Goal: Feedback & Contribution: Leave review/rating

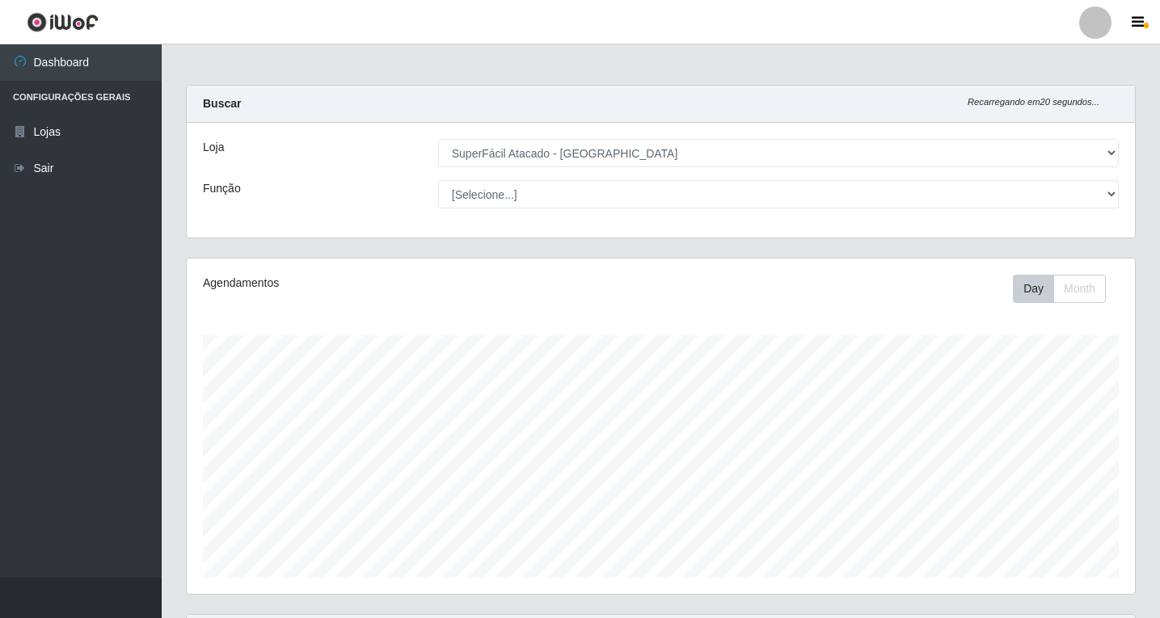
select select "503"
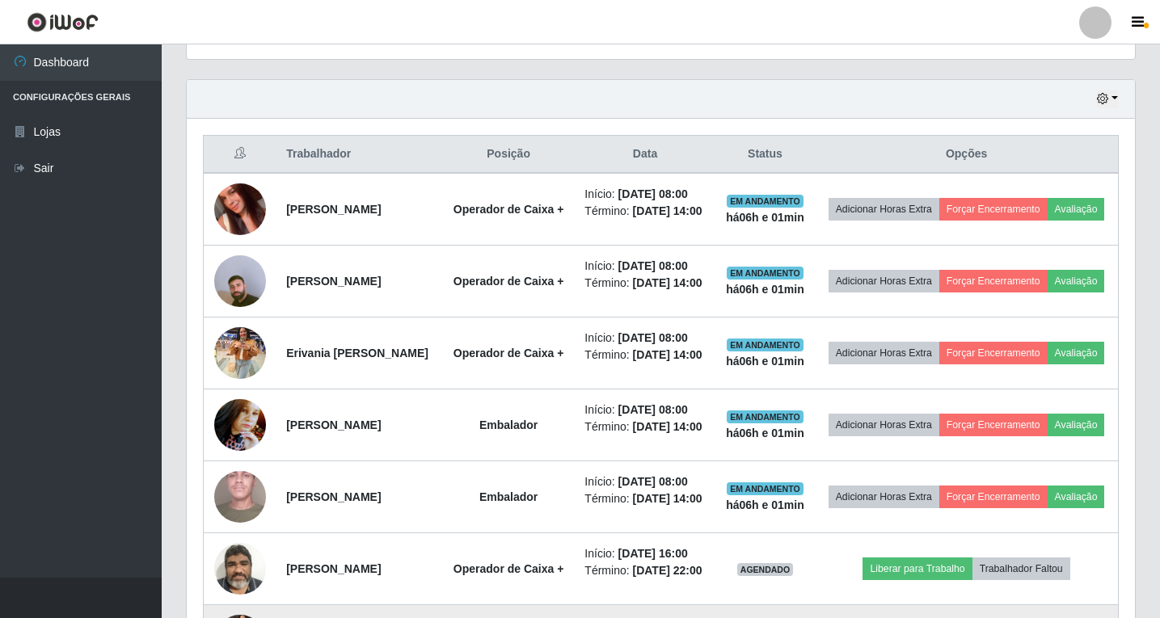
scroll to position [520, 0]
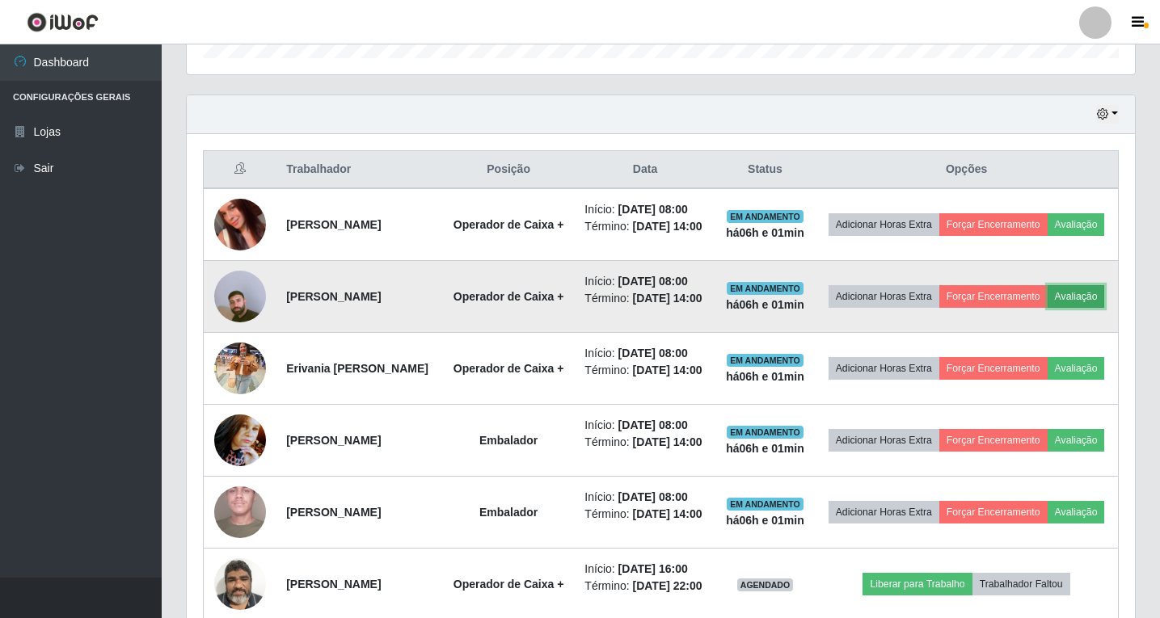
click at [1047, 308] on button "Avaliação" at bounding box center [1075, 296] width 57 height 23
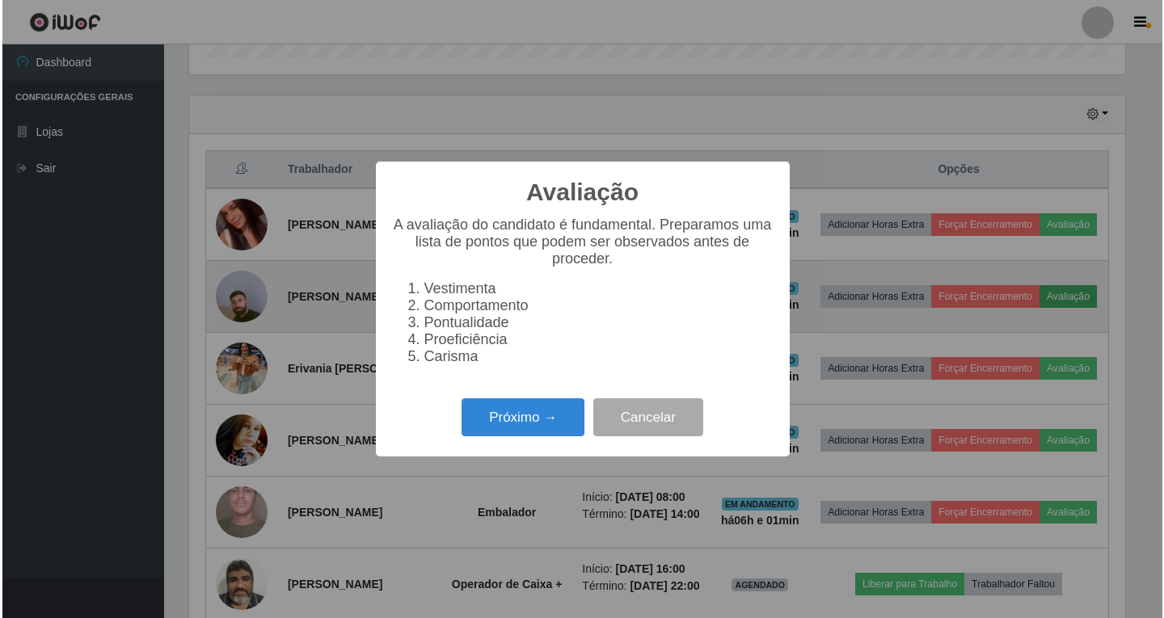
scroll to position [335, 940]
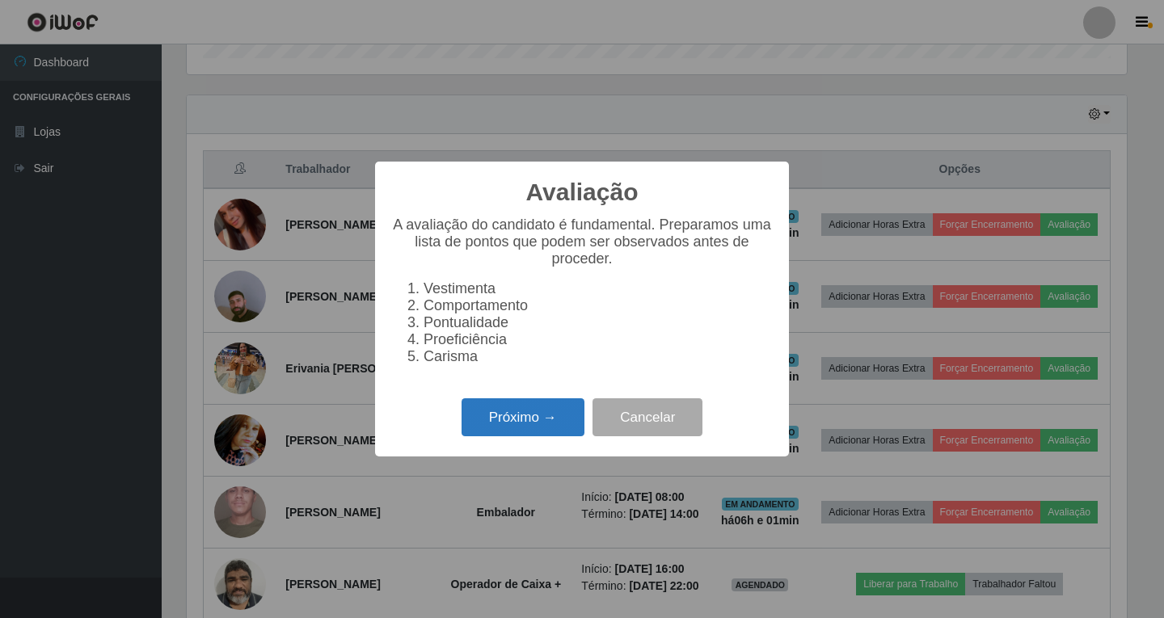
click at [535, 436] on button "Próximo →" at bounding box center [522, 417] width 123 height 38
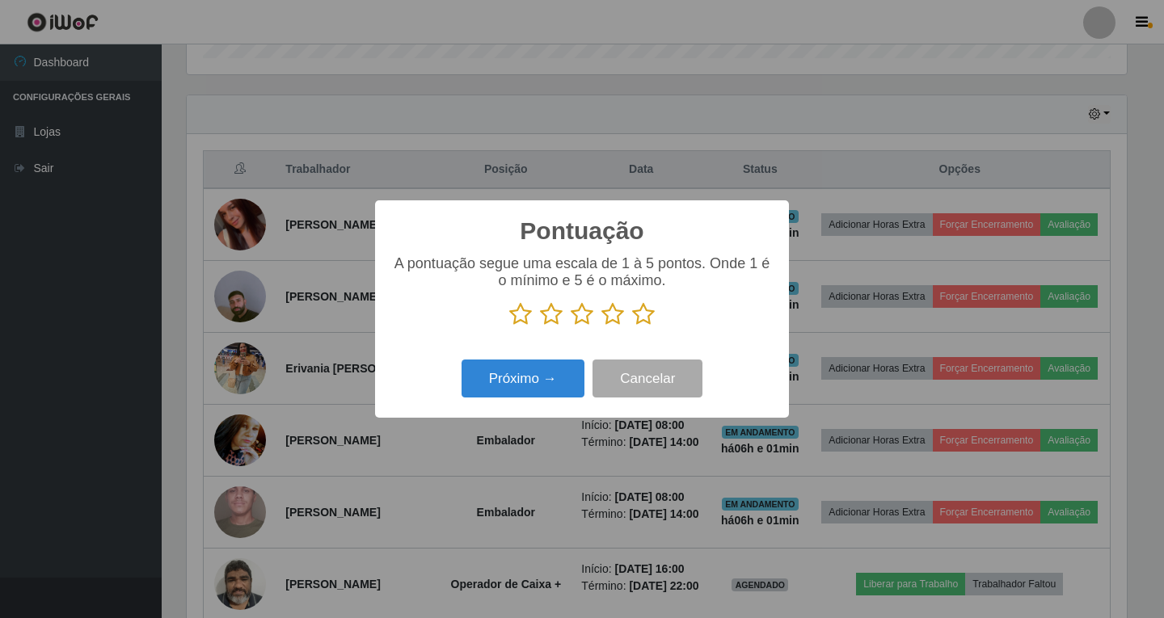
scroll to position [807845, 807240]
click at [613, 321] on icon at bounding box center [612, 314] width 23 height 24
click at [601, 327] on input "radio" at bounding box center [601, 327] width 0 height 0
click at [552, 383] on button "Próximo →" at bounding box center [522, 379] width 123 height 38
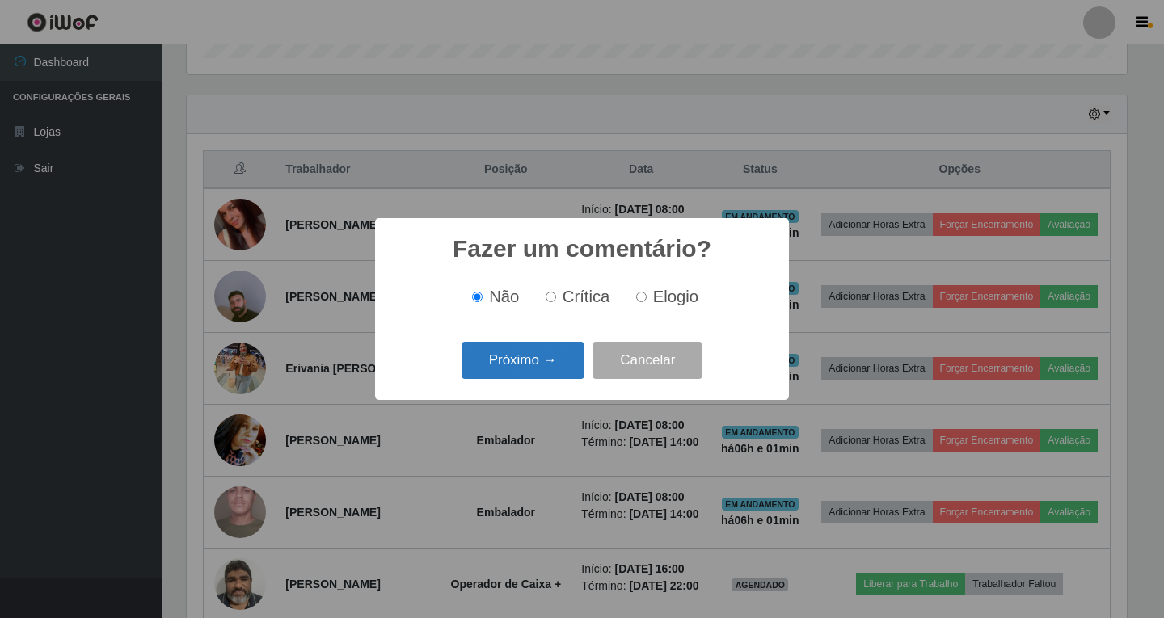
click at [541, 370] on button "Próximo →" at bounding box center [522, 361] width 123 height 38
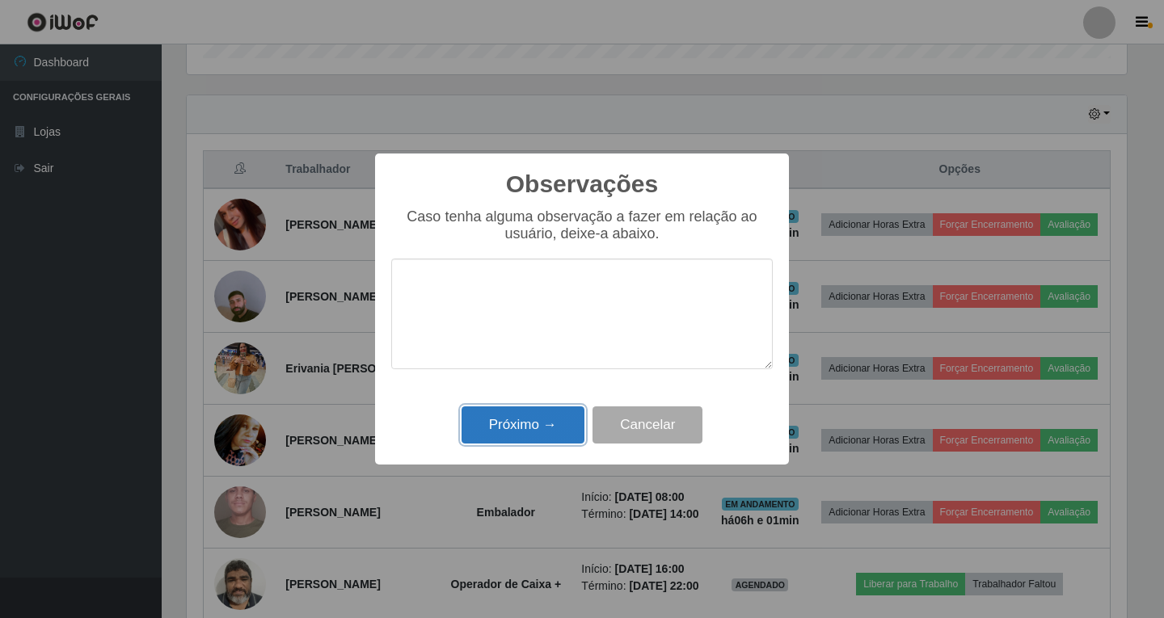
click at [539, 427] on button "Próximo →" at bounding box center [522, 426] width 123 height 38
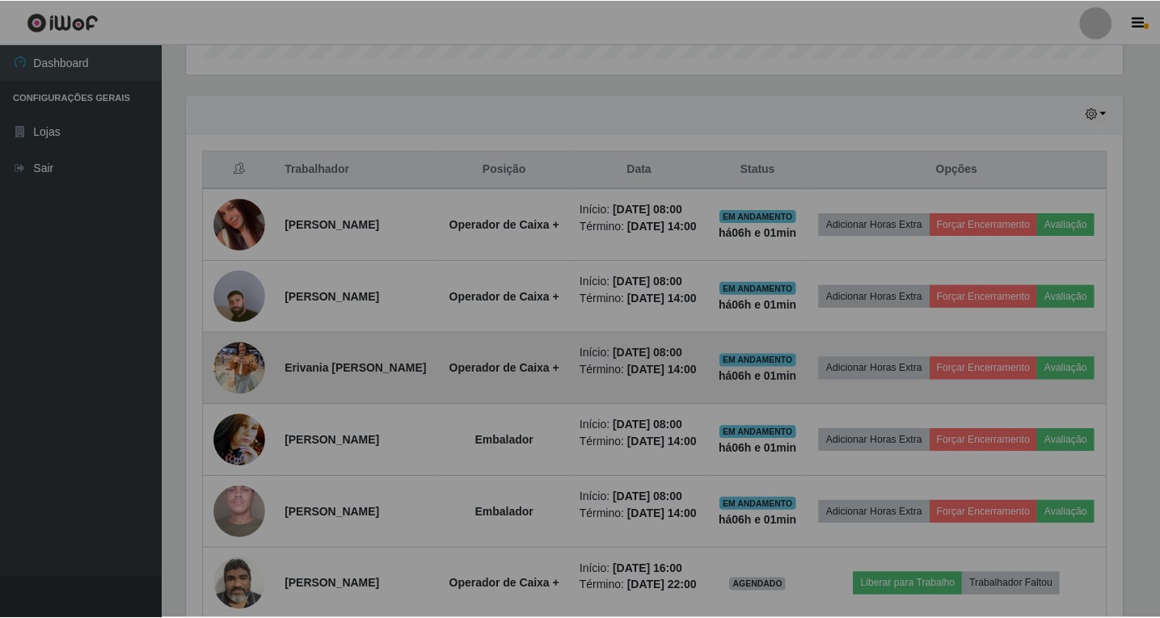
scroll to position [335, 948]
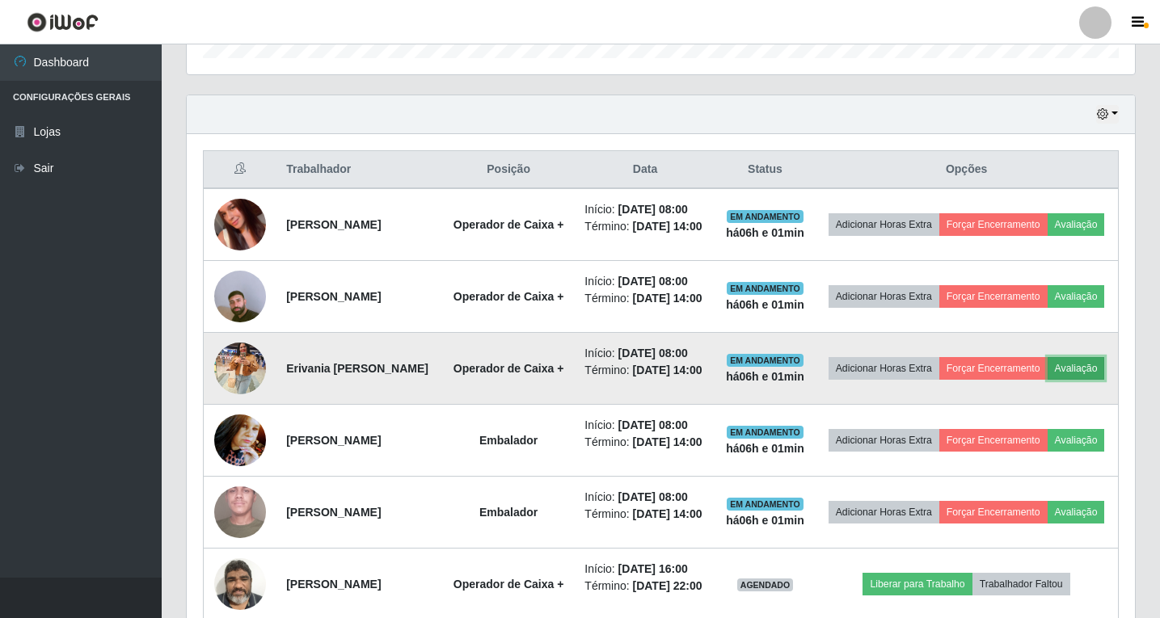
click at [1047, 380] on button "Avaliação" at bounding box center [1075, 368] width 57 height 23
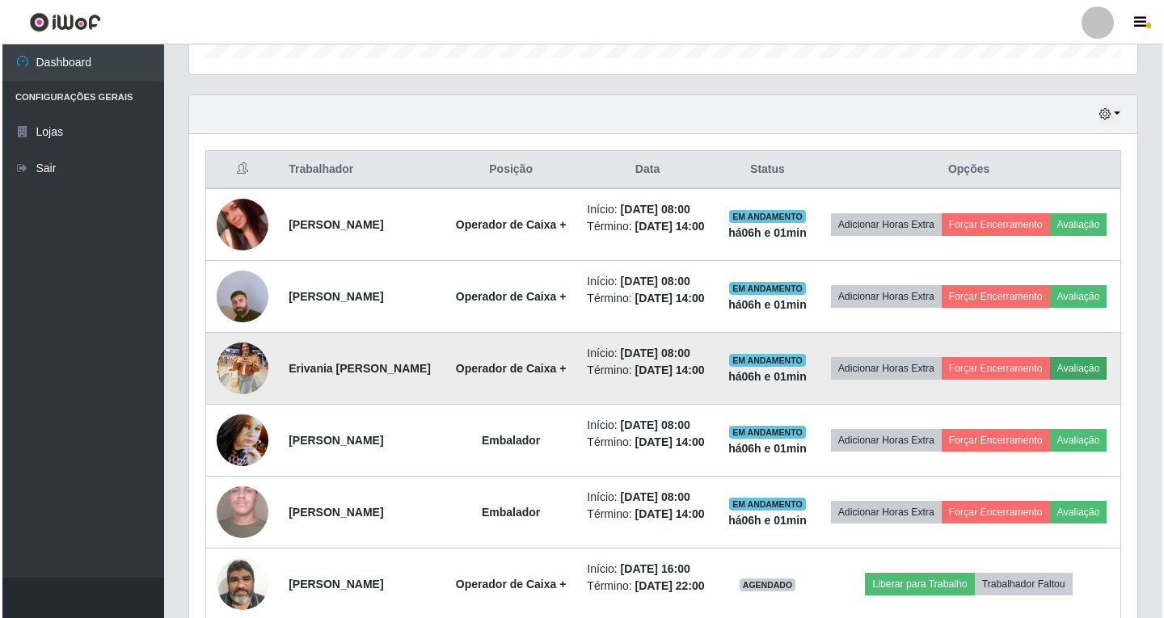
scroll to position [335, 940]
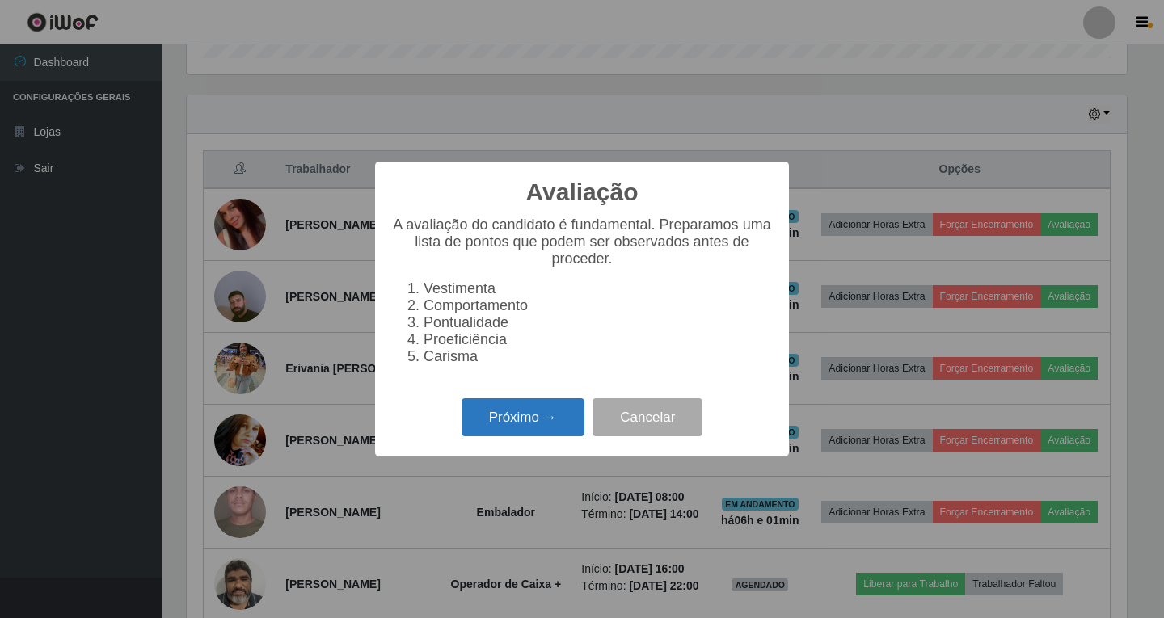
click at [500, 417] on button "Próximo →" at bounding box center [522, 417] width 123 height 38
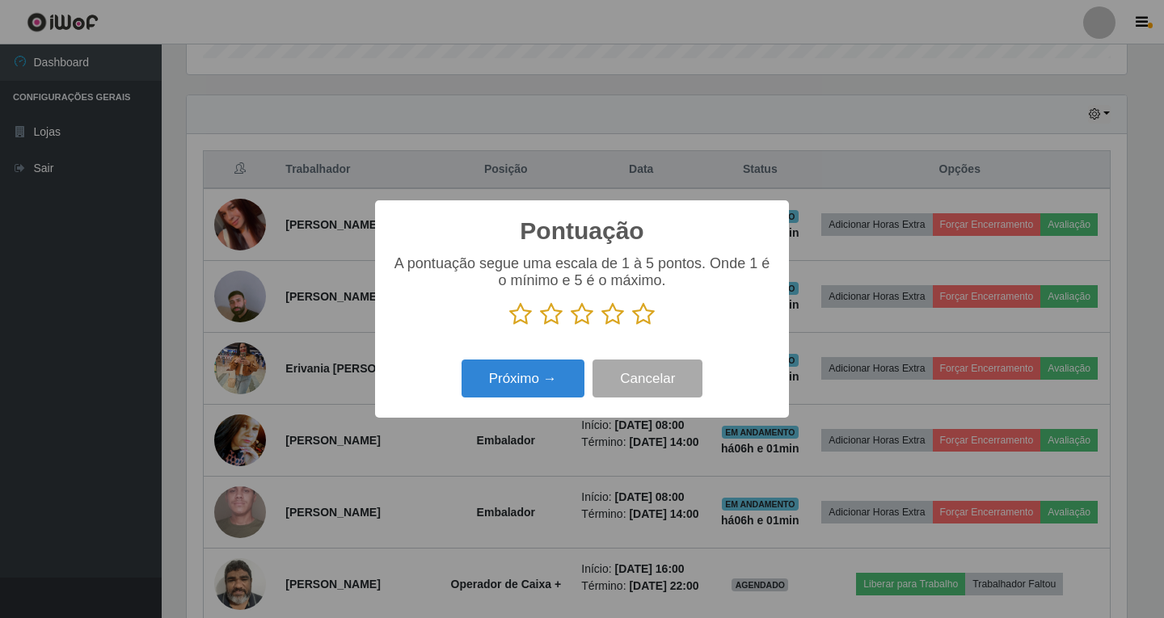
click at [609, 313] on icon at bounding box center [612, 314] width 23 height 24
click at [601, 327] on input "radio" at bounding box center [601, 327] width 0 height 0
click at [545, 377] on button "Próximo →" at bounding box center [522, 379] width 123 height 38
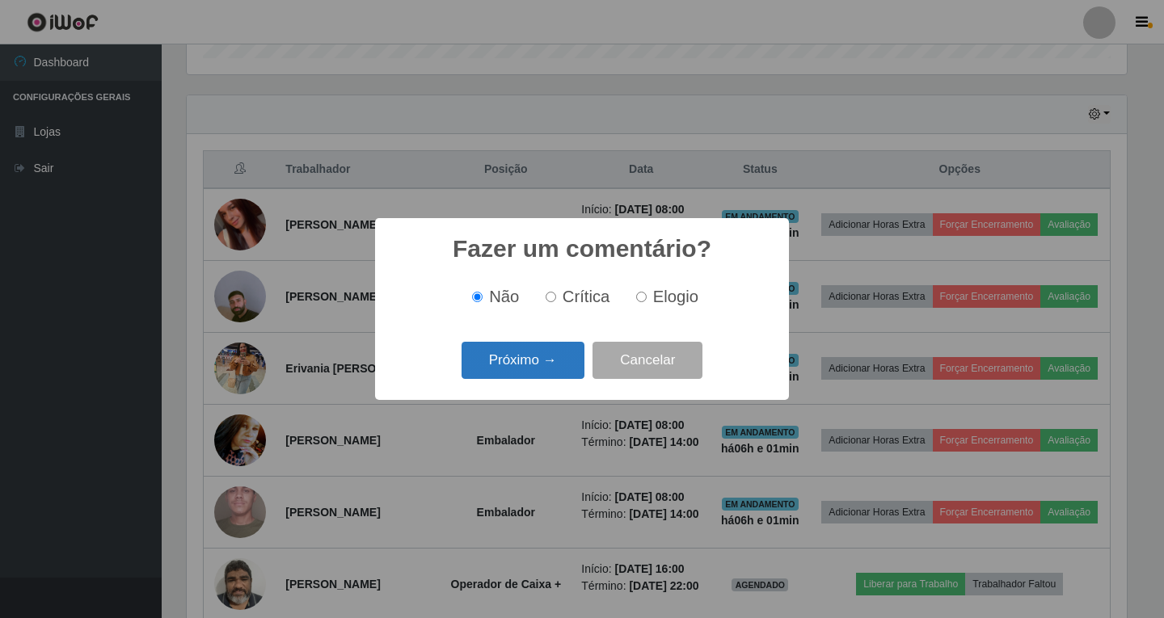
click at [540, 372] on button "Próximo →" at bounding box center [522, 361] width 123 height 38
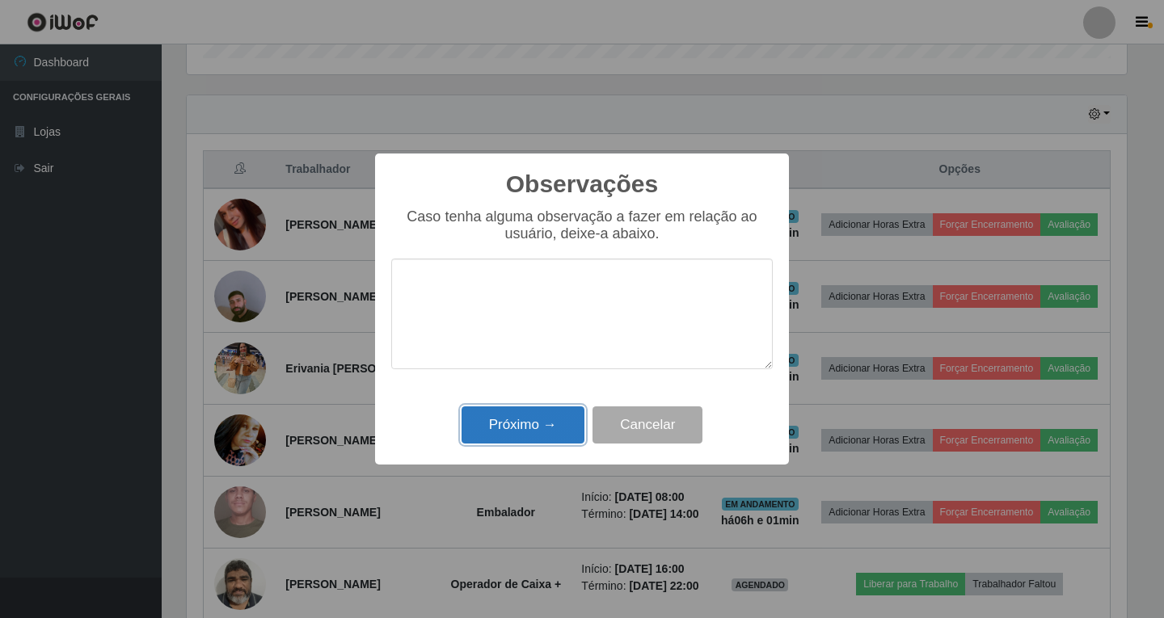
click at [541, 422] on button "Próximo →" at bounding box center [522, 426] width 123 height 38
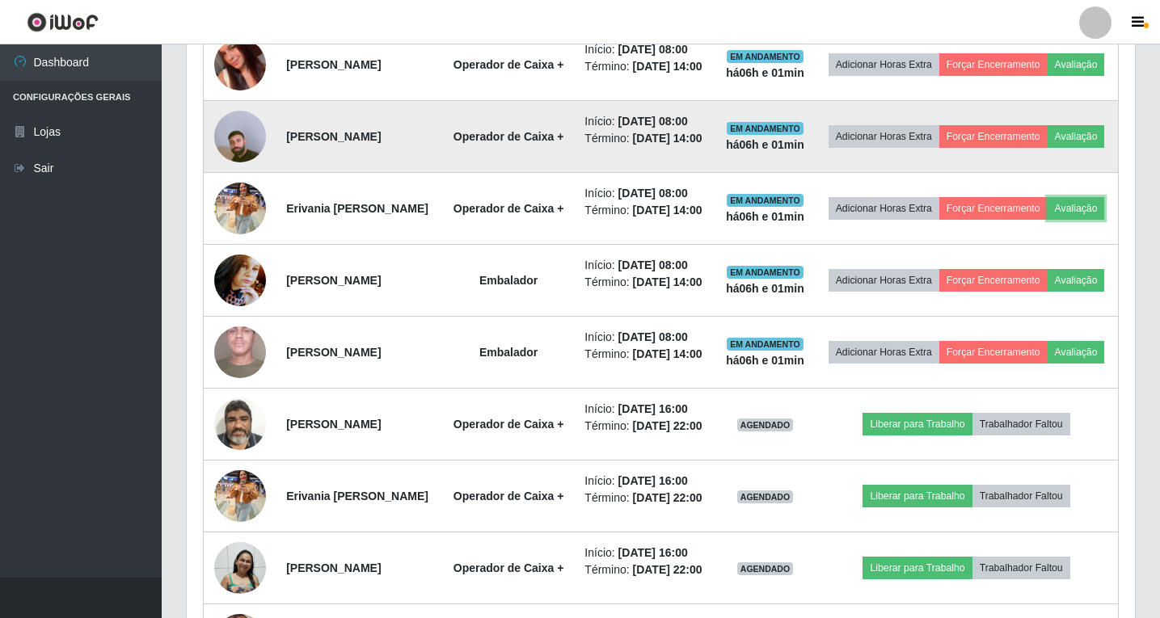
scroll to position [681, 0]
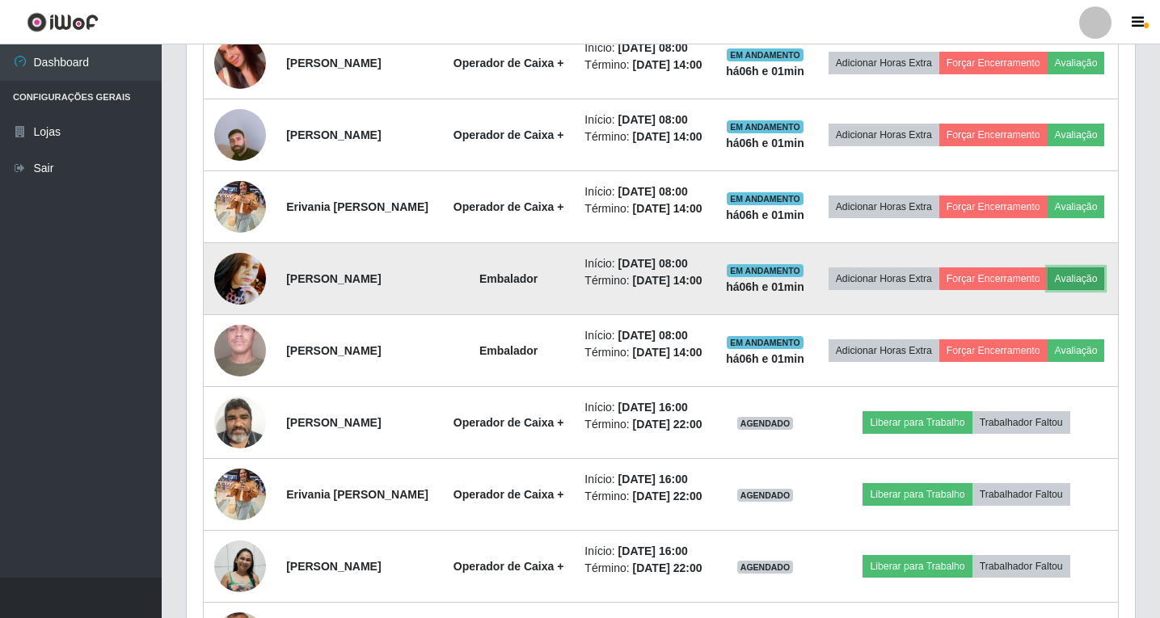
click at [1047, 290] on button "Avaliação" at bounding box center [1075, 279] width 57 height 23
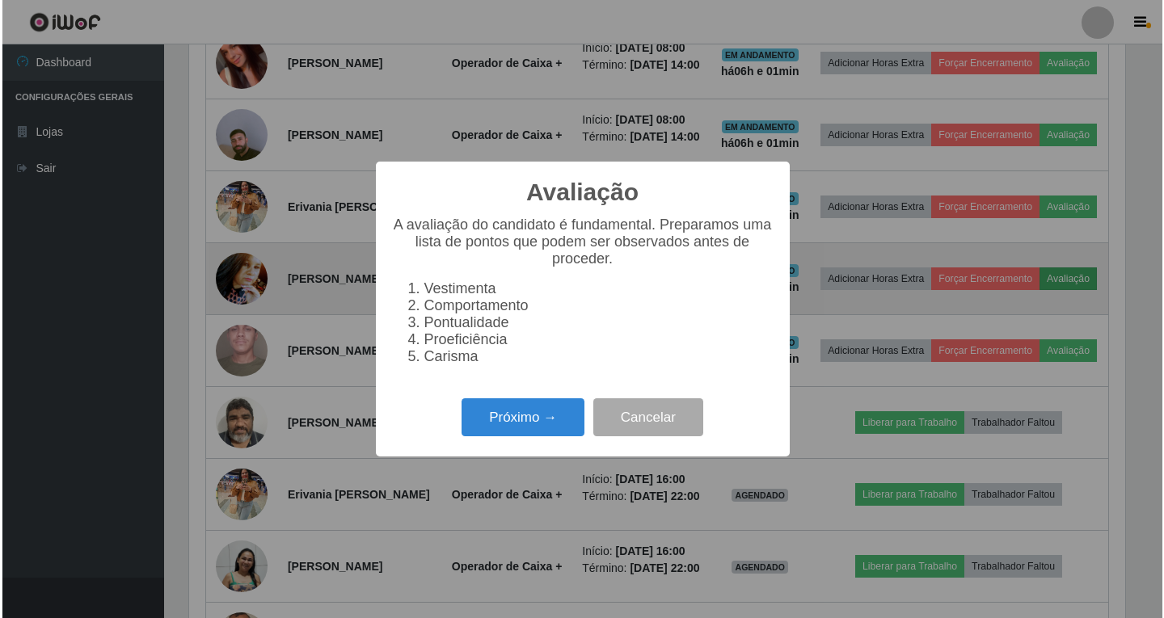
scroll to position [335, 940]
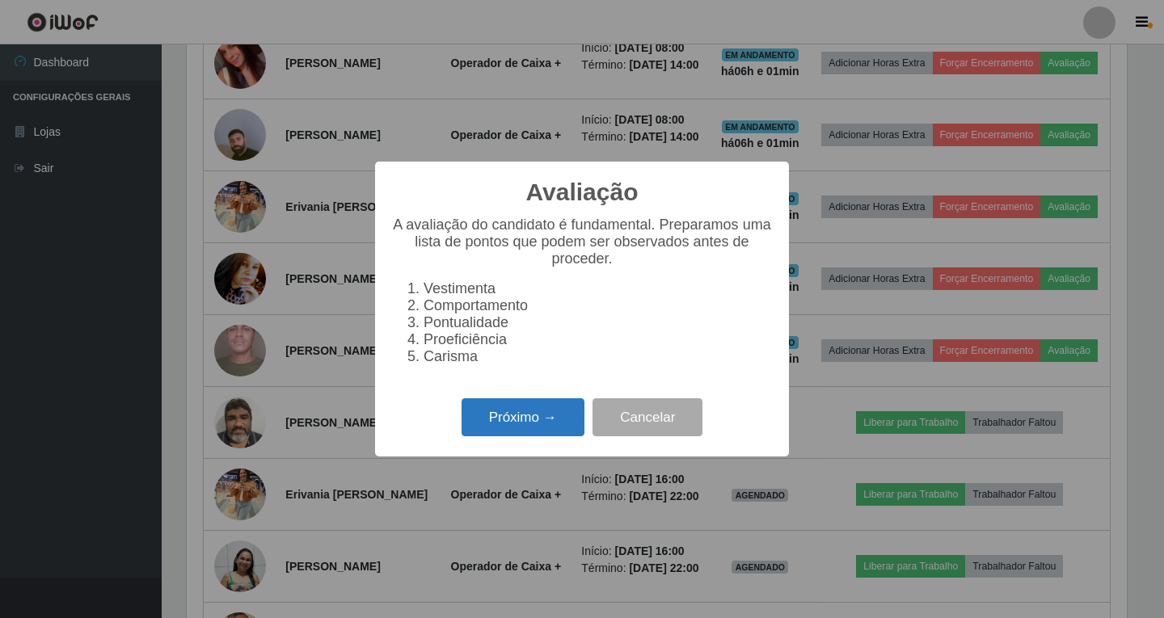
click at [550, 419] on button "Próximo →" at bounding box center [522, 417] width 123 height 38
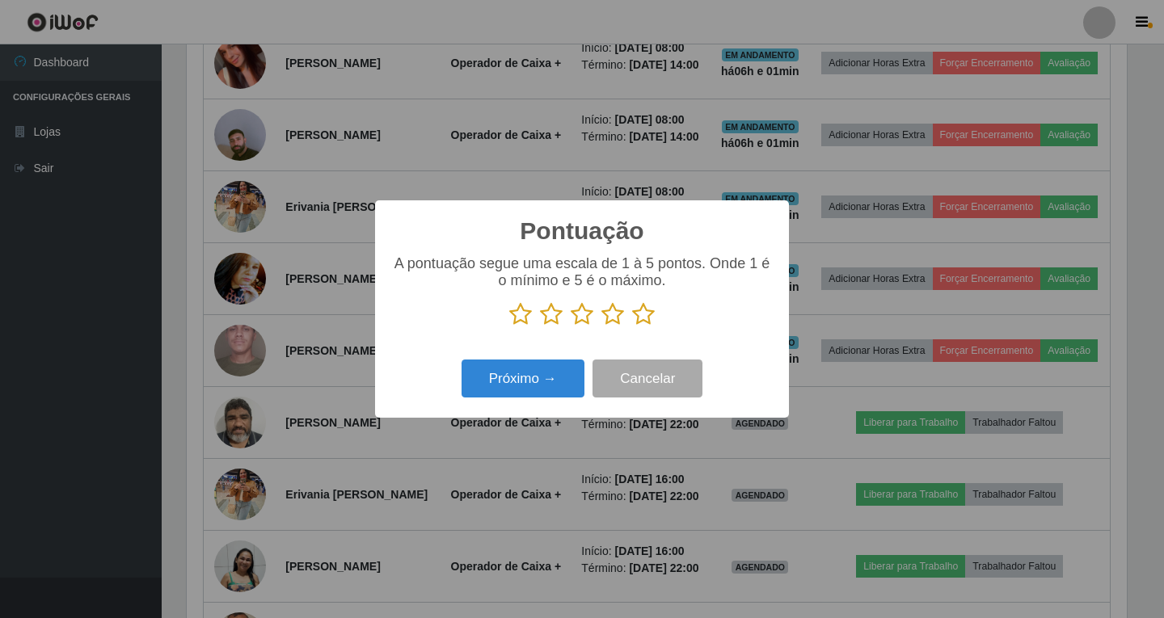
click at [607, 318] on icon at bounding box center [612, 314] width 23 height 24
click at [601, 327] on input "radio" at bounding box center [601, 327] width 0 height 0
click at [571, 382] on button "Próximo →" at bounding box center [522, 379] width 123 height 38
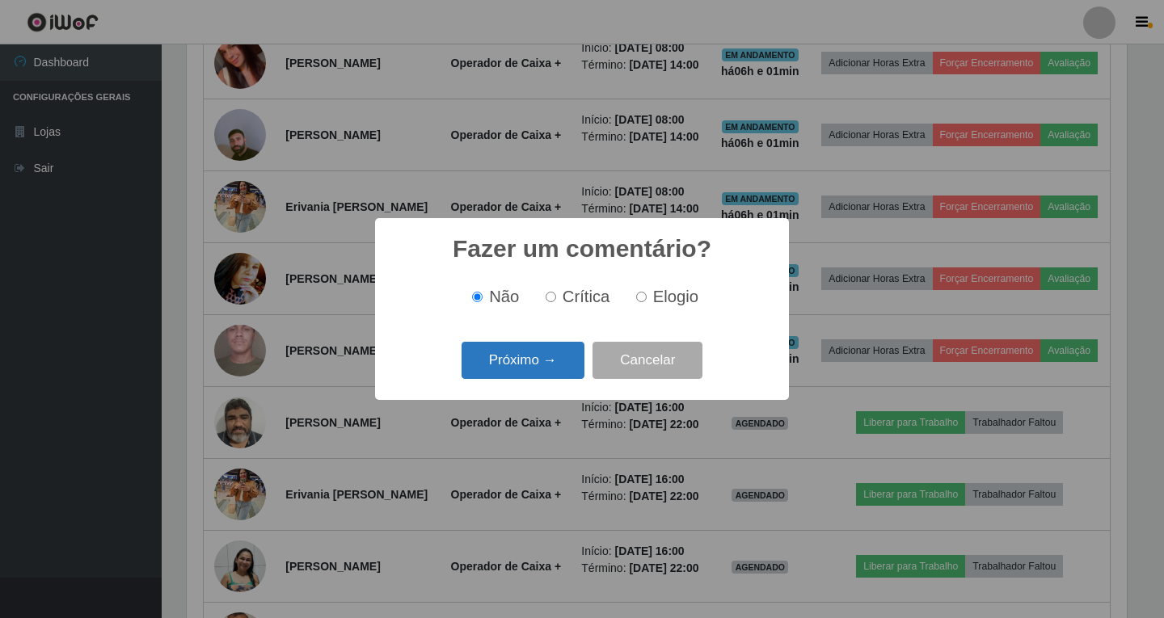
click at [552, 359] on button "Próximo →" at bounding box center [522, 361] width 123 height 38
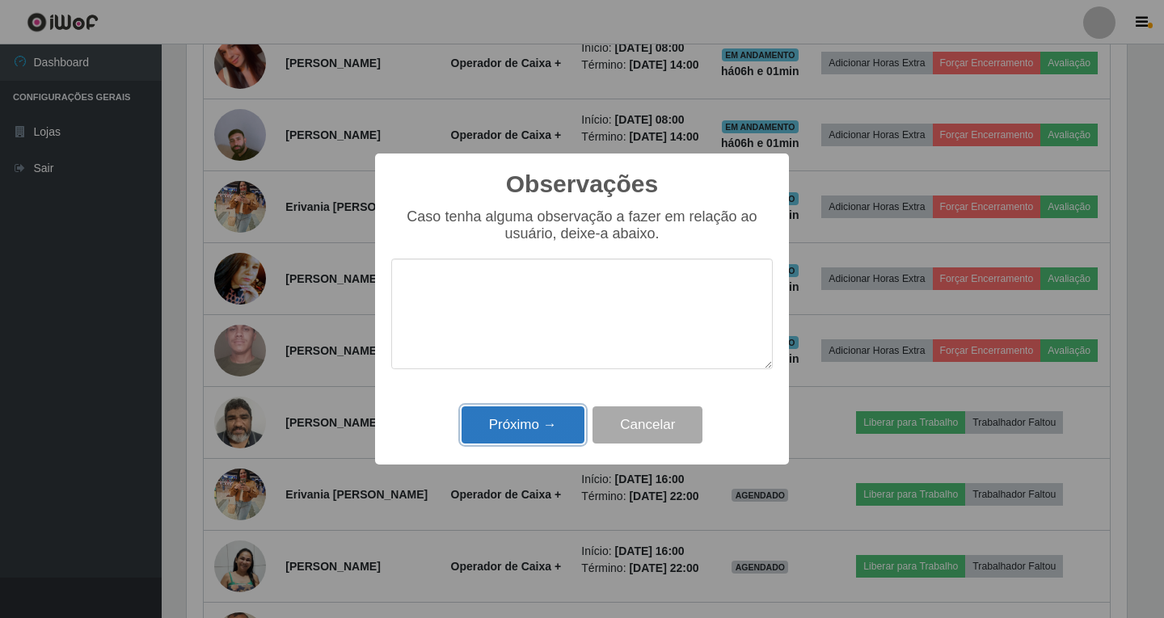
click at [537, 436] on button "Próximo →" at bounding box center [522, 426] width 123 height 38
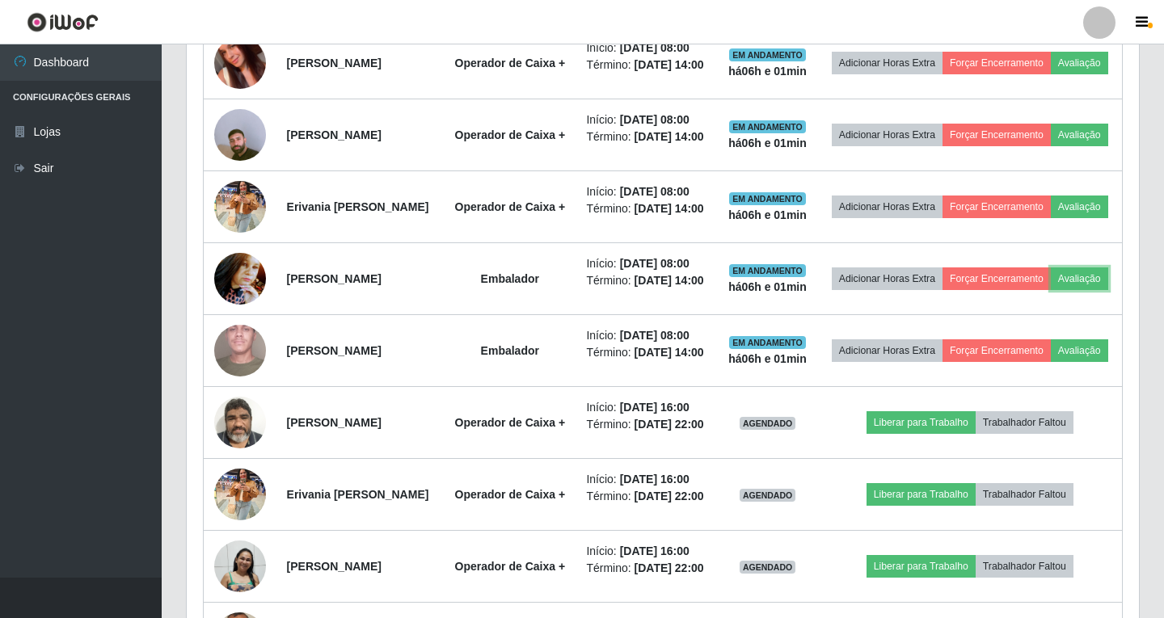
scroll to position [335, 948]
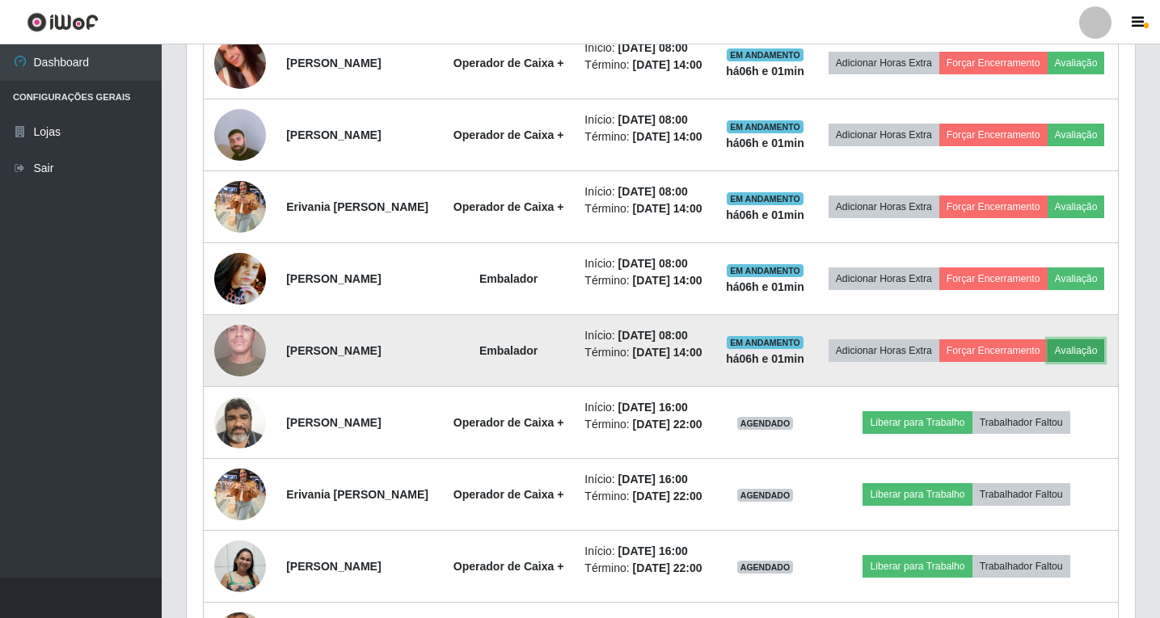
click at [1047, 362] on button "Avaliação" at bounding box center [1075, 350] width 57 height 23
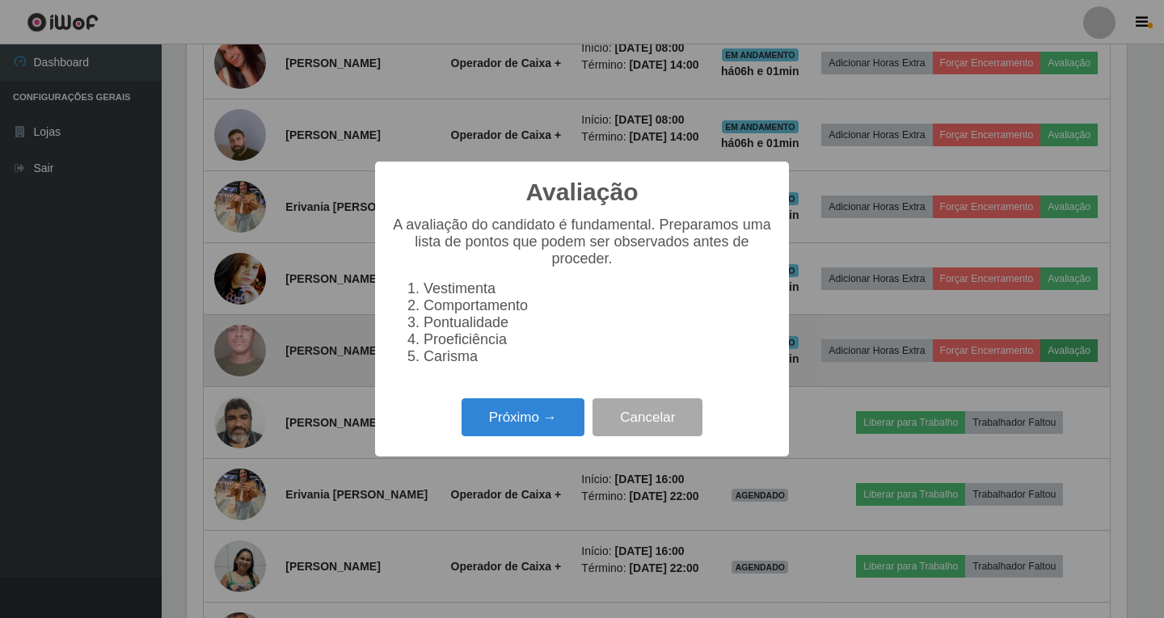
scroll to position [335, 940]
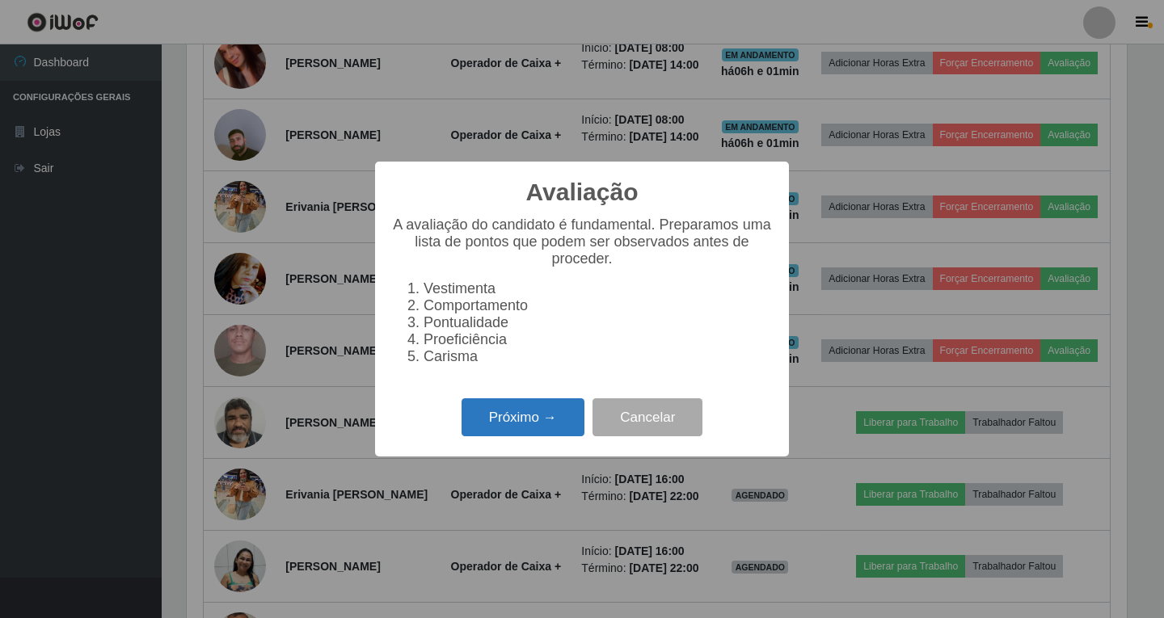
click at [560, 428] on button "Próximo →" at bounding box center [522, 417] width 123 height 38
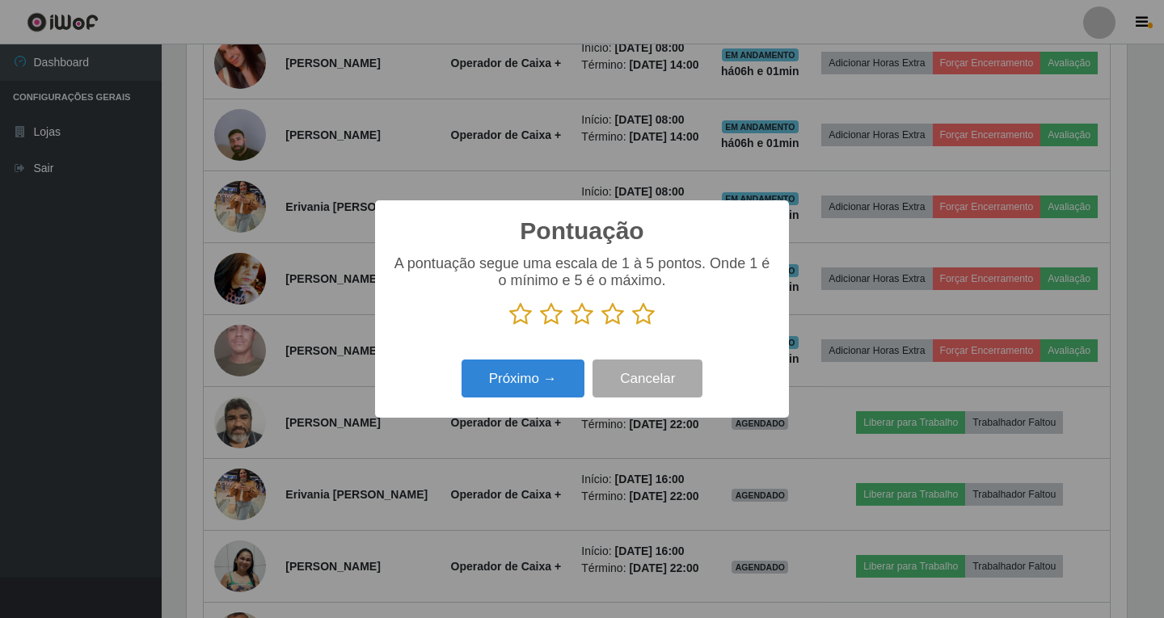
click at [612, 322] on icon at bounding box center [612, 314] width 23 height 24
click at [601, 327] on input "radio" at bounding box center [601, 327] width 0 height 0
click at [548, 386] on button "Próximo →" at bounding box center [522, 379] width 123 height 38
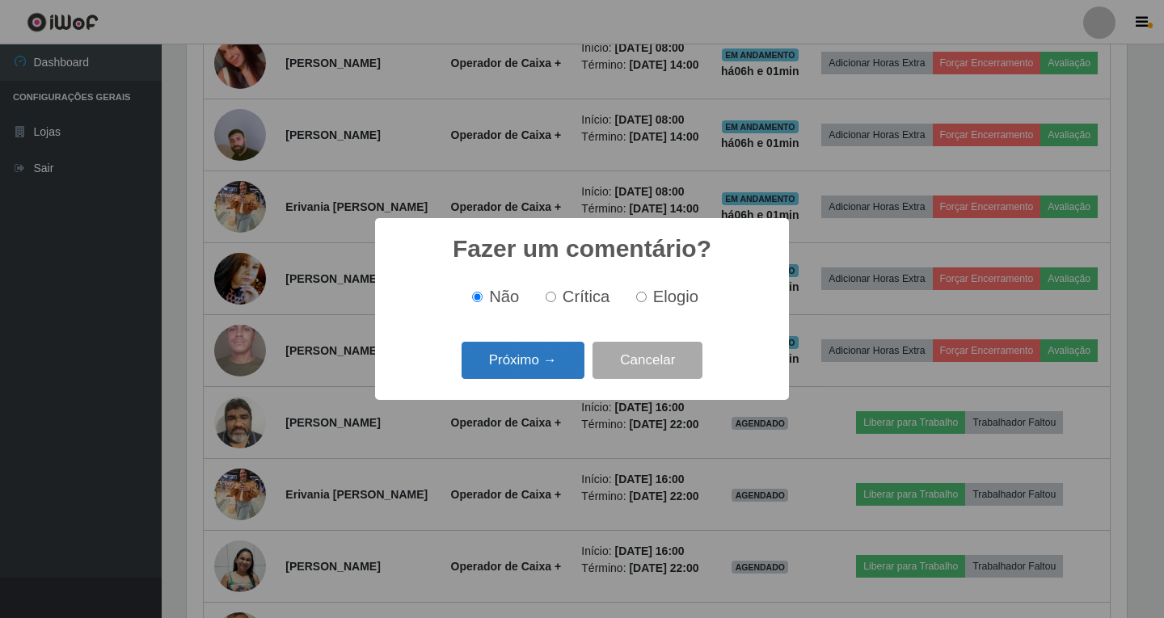
click at [540, 360] on button "Próximo →" at bounding box center [522, 361] width 123 height 38
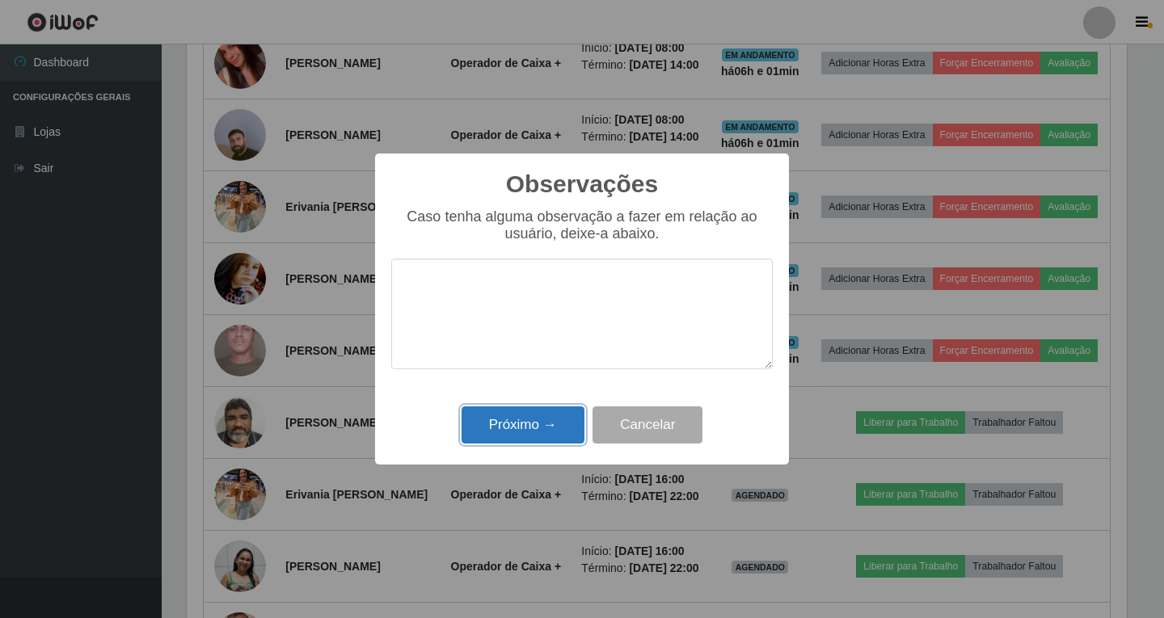
click at [539, 426] on button "Próximo →" at bounding box center [522, 426] width 123 height 38
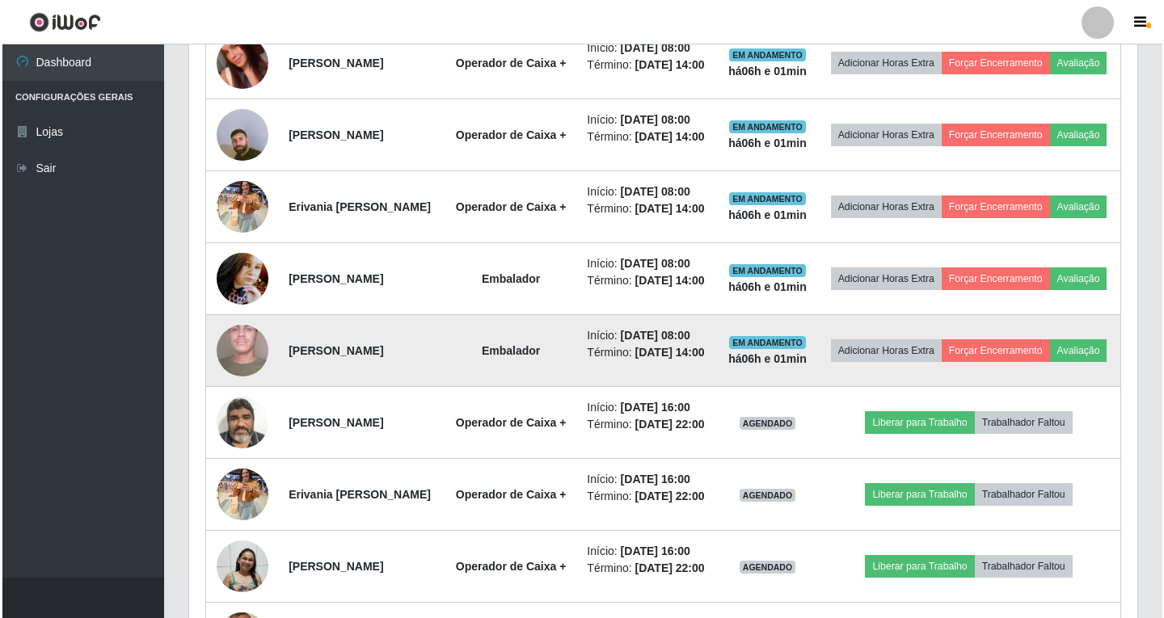
scroll to position [335, 948]
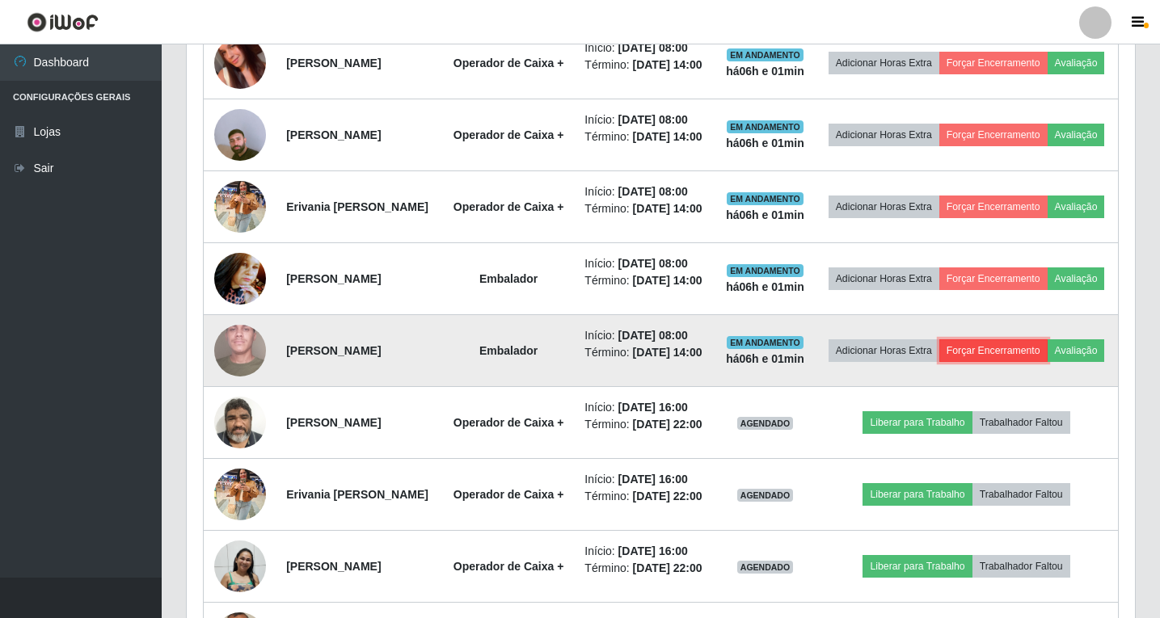
click at [1043, 362] on button "Forçar Encerramento" at bounding box center [993, 350] width 108 height 23
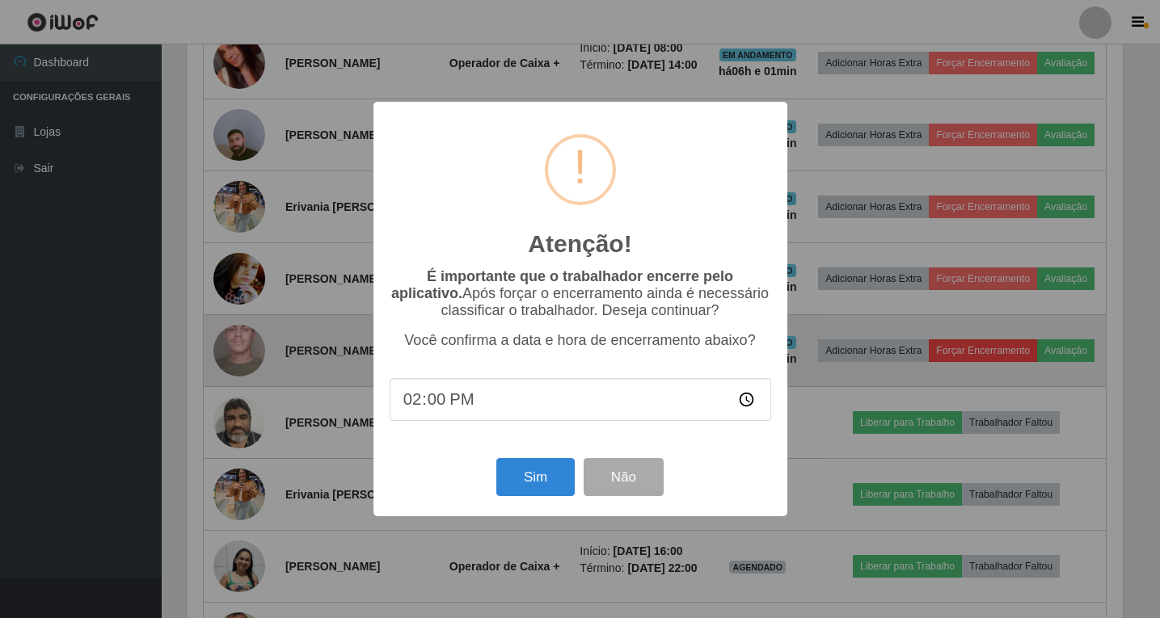
scroll to position [335, 940]
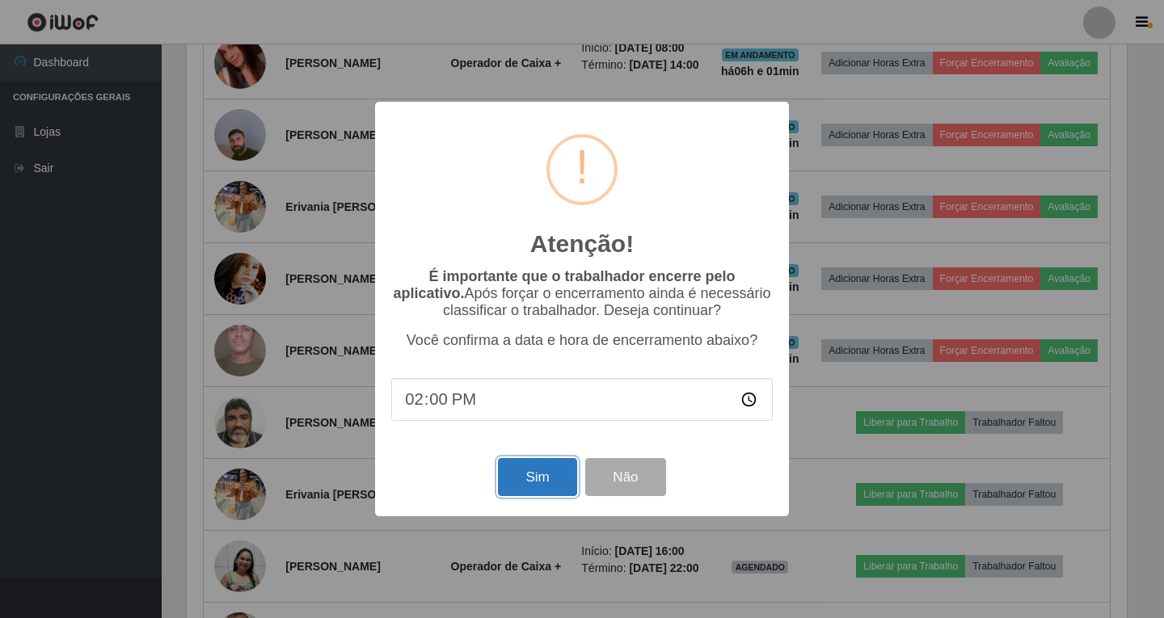
click at [544, 493] on button "Sim" at bounding box center [537, 477] width 78 height 38
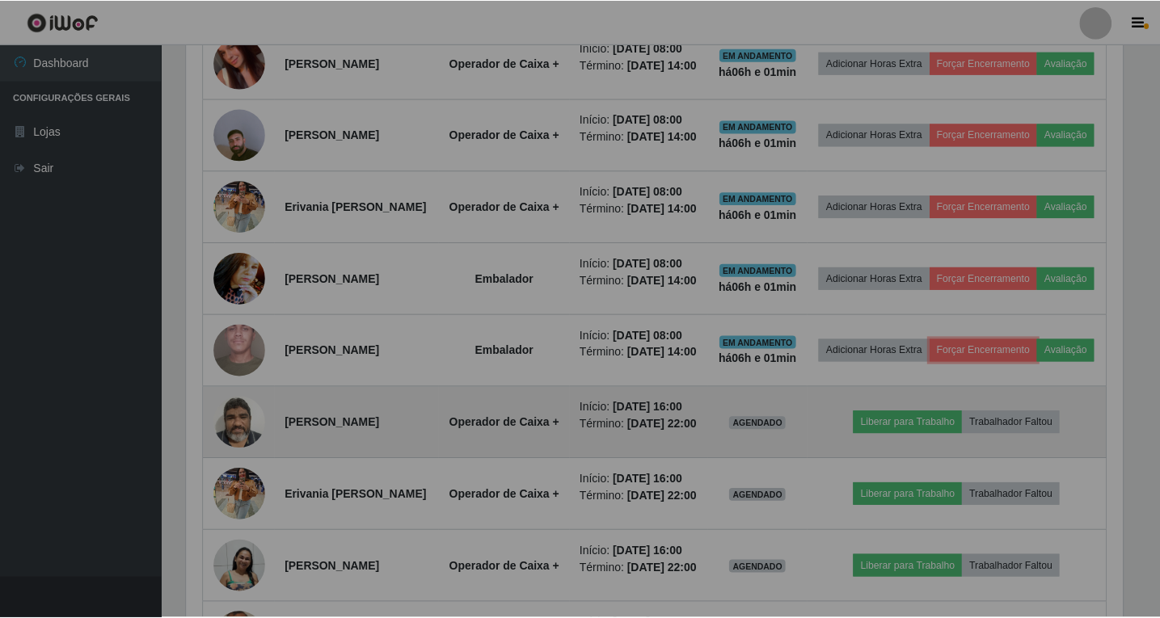
scroll to position [0, 0]
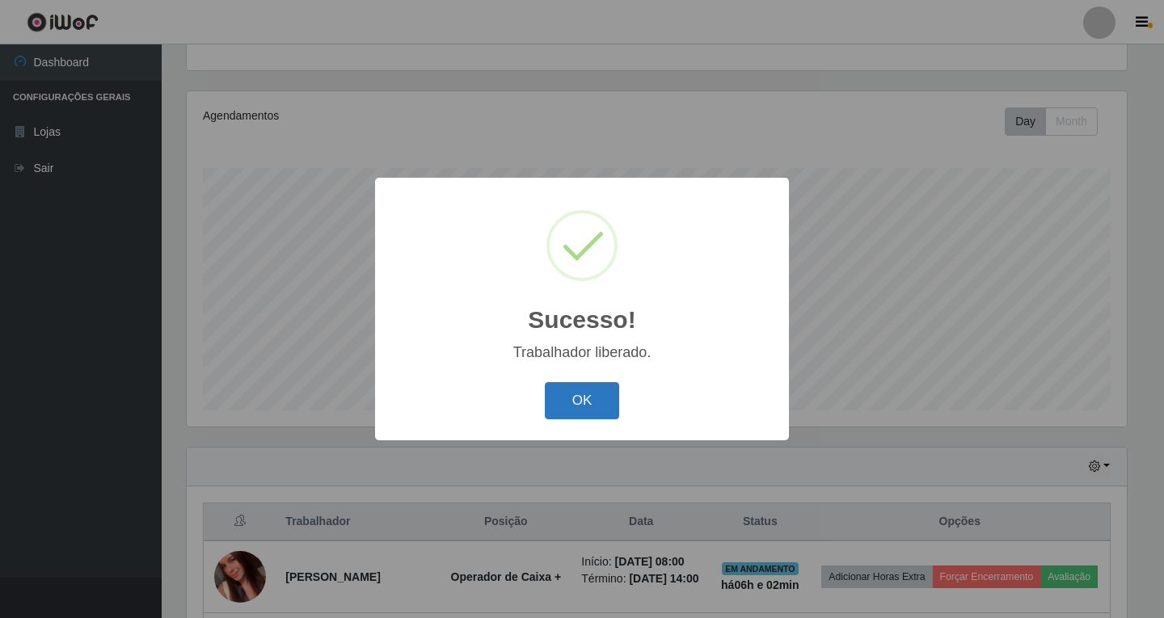
click at [591, 417] on button "OK" at bounding box center [582, 401] width 75 height 38
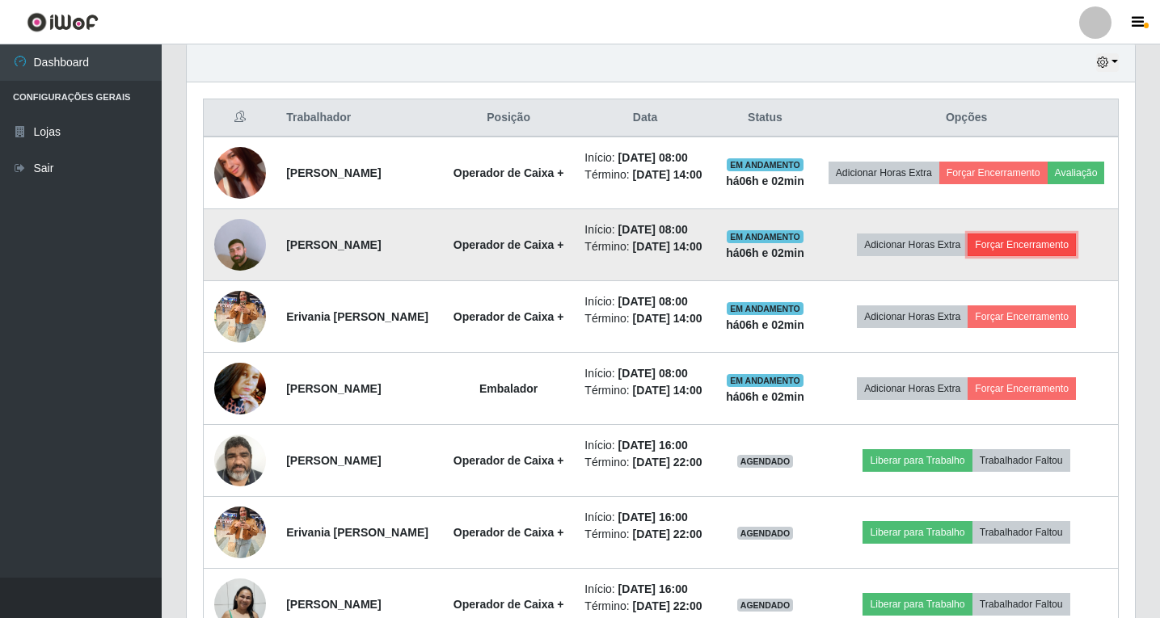
click at [1011, 256] on button "Forçar Encerramento" at bounding box center [1021, 245] width 108 height 23
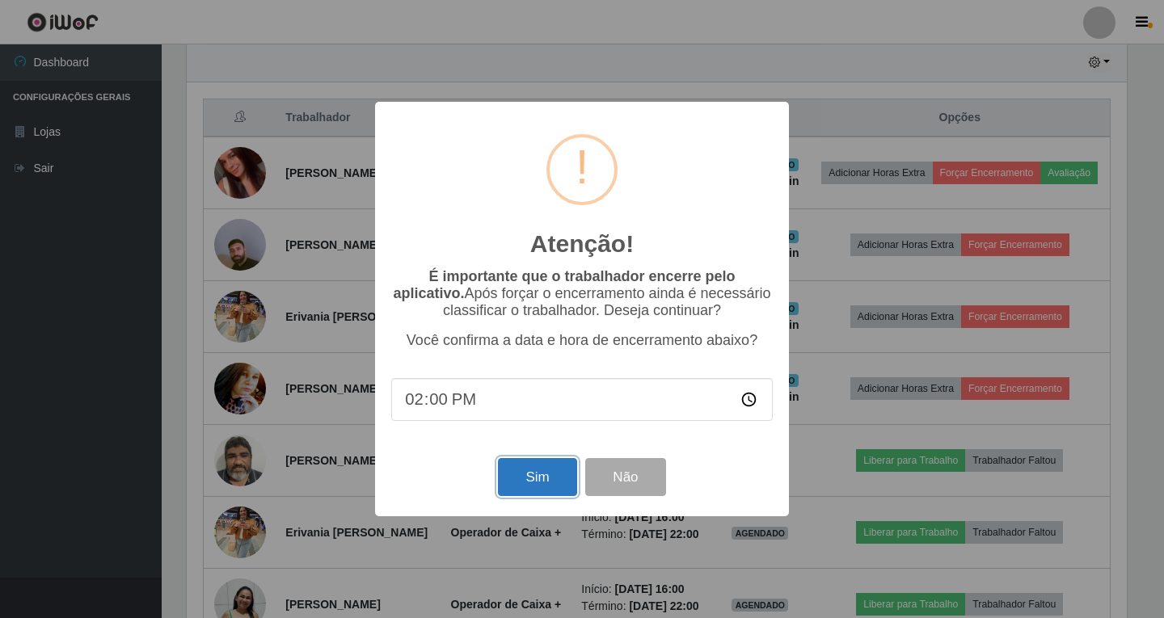
click at [549, 476] on button "Sim" at bounding box center [537, 477] width 78 height 38
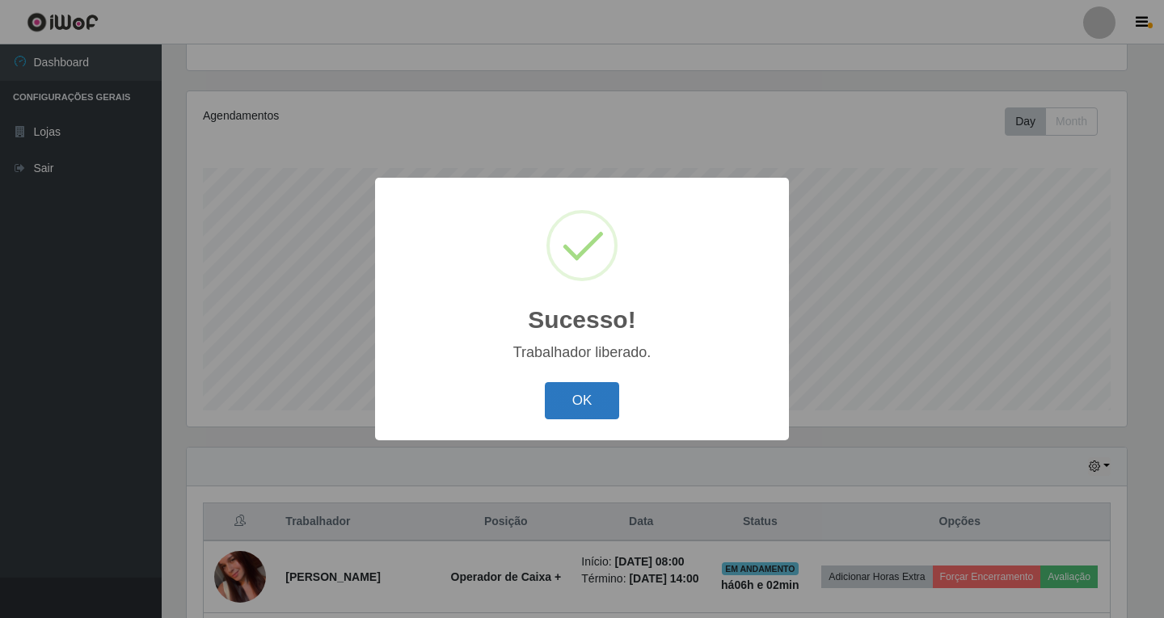
click at [585, 410] on button "OK" at bounding box center [582, 401] width 75 height 38
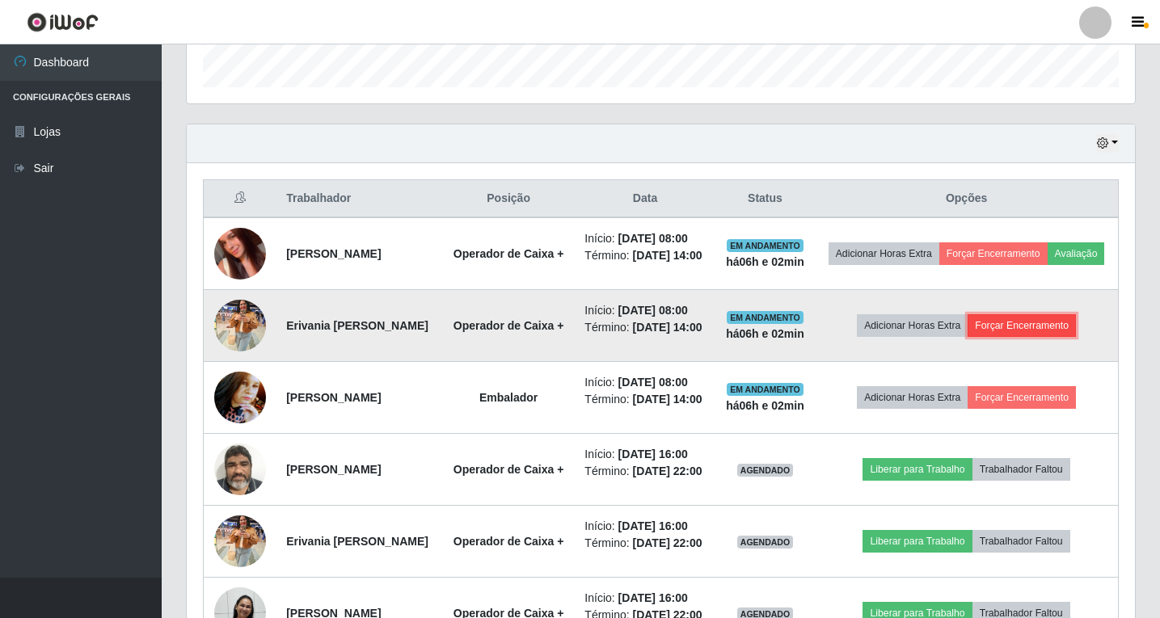
click at [1034, 337] on button "Forçar Encerramento" at bounding box center [1021, 325] width 108 height 23
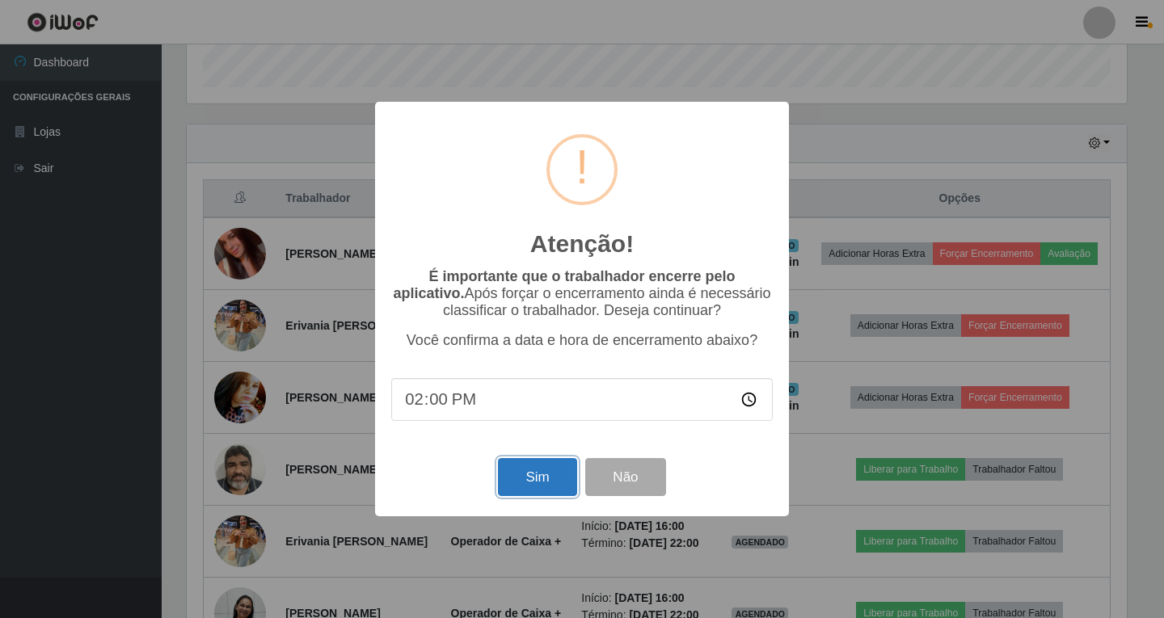
click at [542, 481] on button "Sim" at bounding box center [537, 477] width 78 height 38
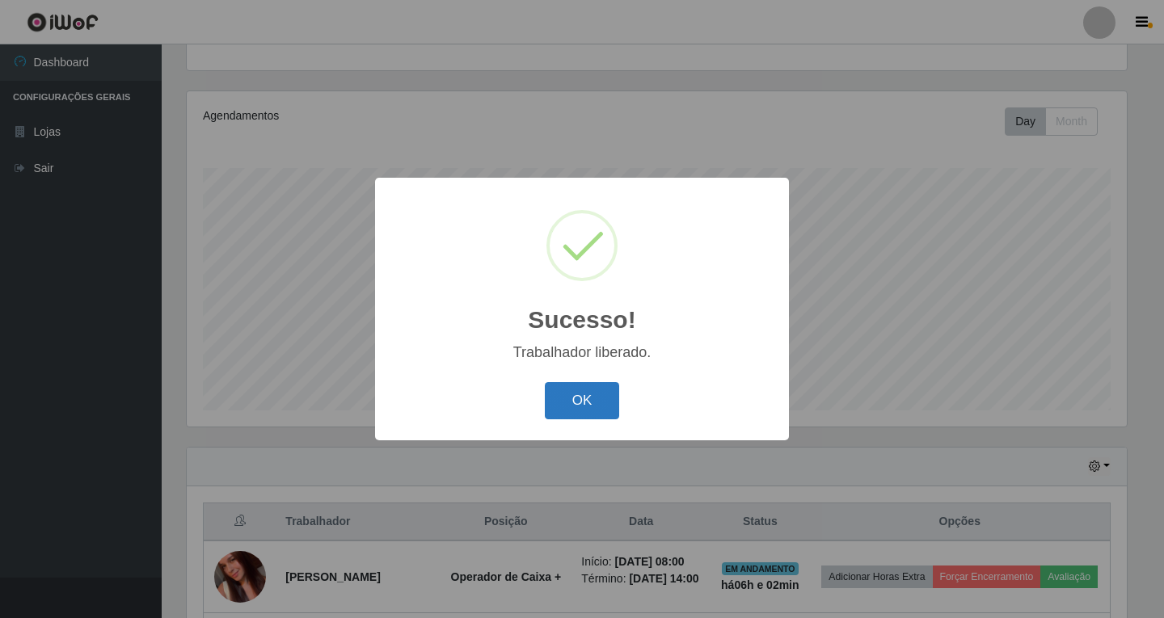
click at [575, 402] on button "OK" at bounding box center [582, 401] width 75 height 38
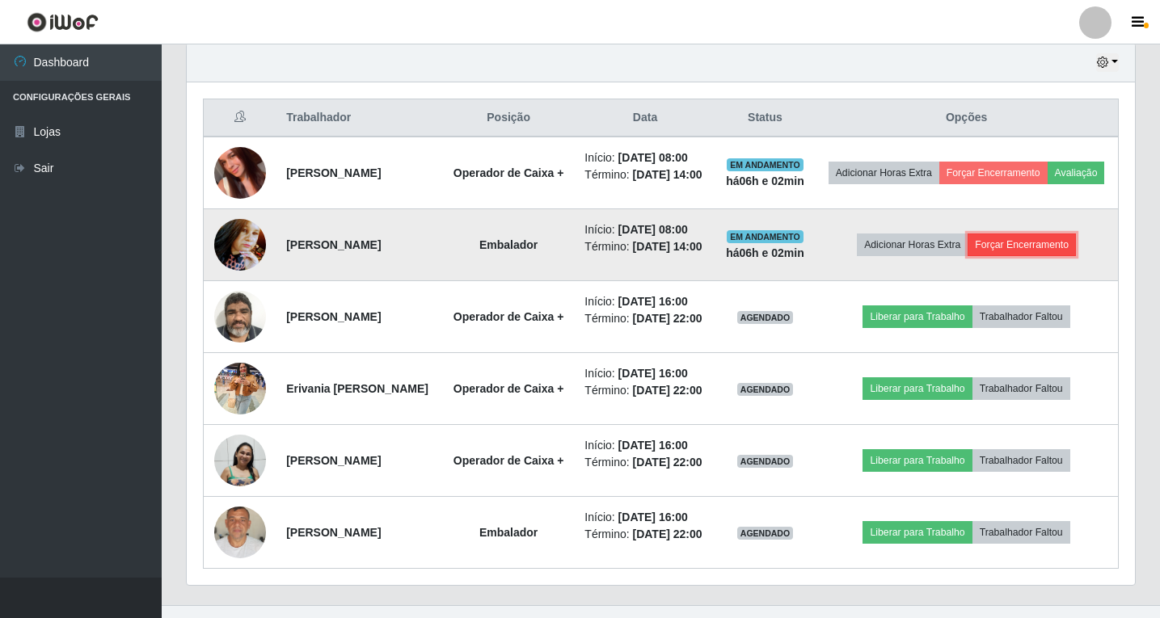
click at [1038, 256] on button "Forçar Encerramento" at bounding box center [1021, 245] width 108 height 23
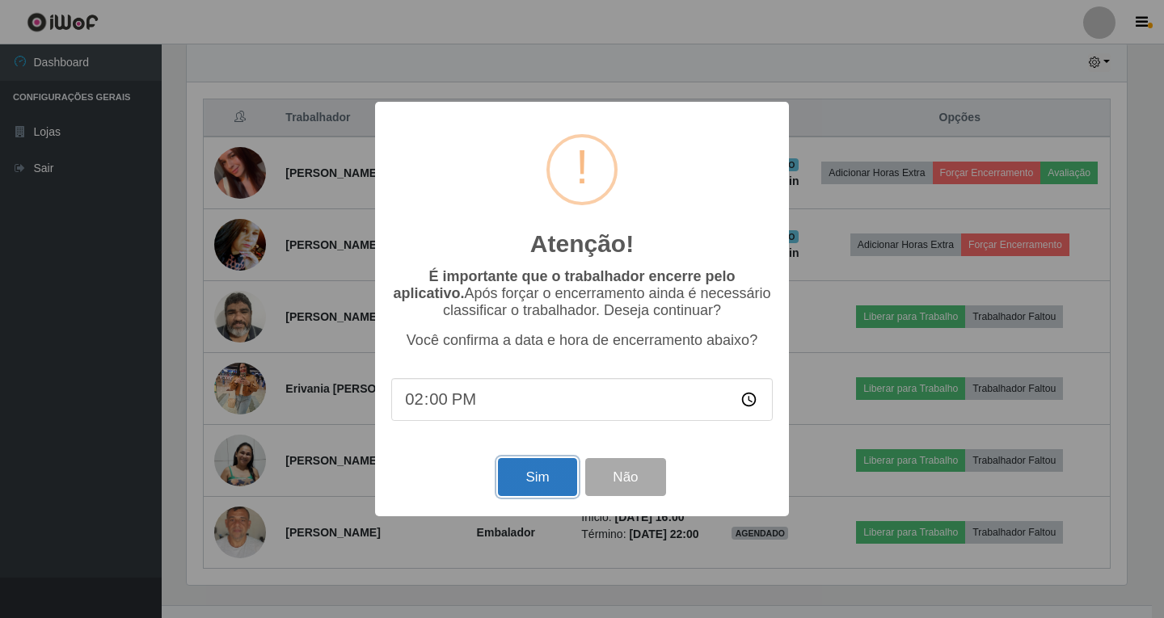
click at [540, 479] on button "Sim" at bounding box center [537, 477] width 78 height 38
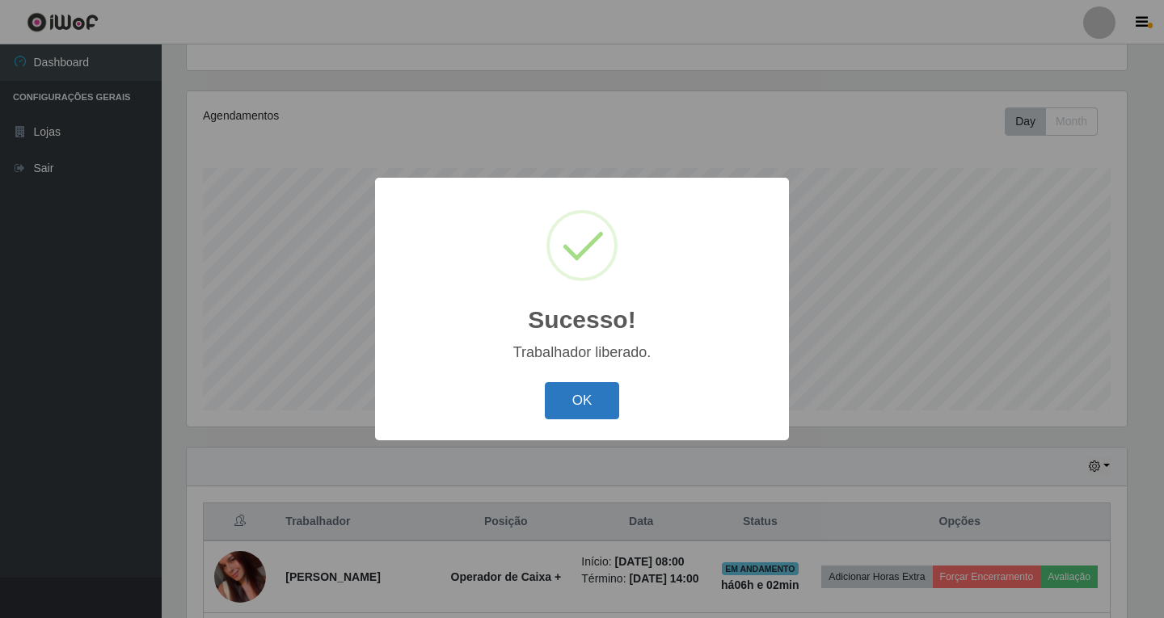
click at [584, 407] on button "OK" at bounding box center [582, 401] width 75 height 38
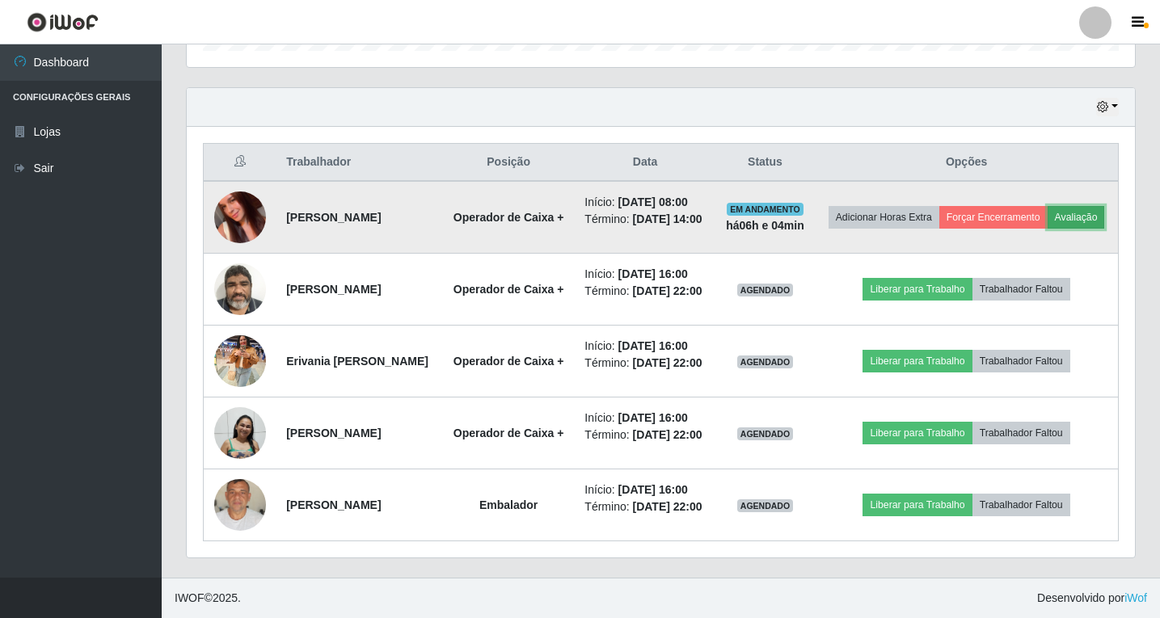
click at [1047, 206] on button "Avaliação" at bounding box center [1075, 217] width 57 height 23
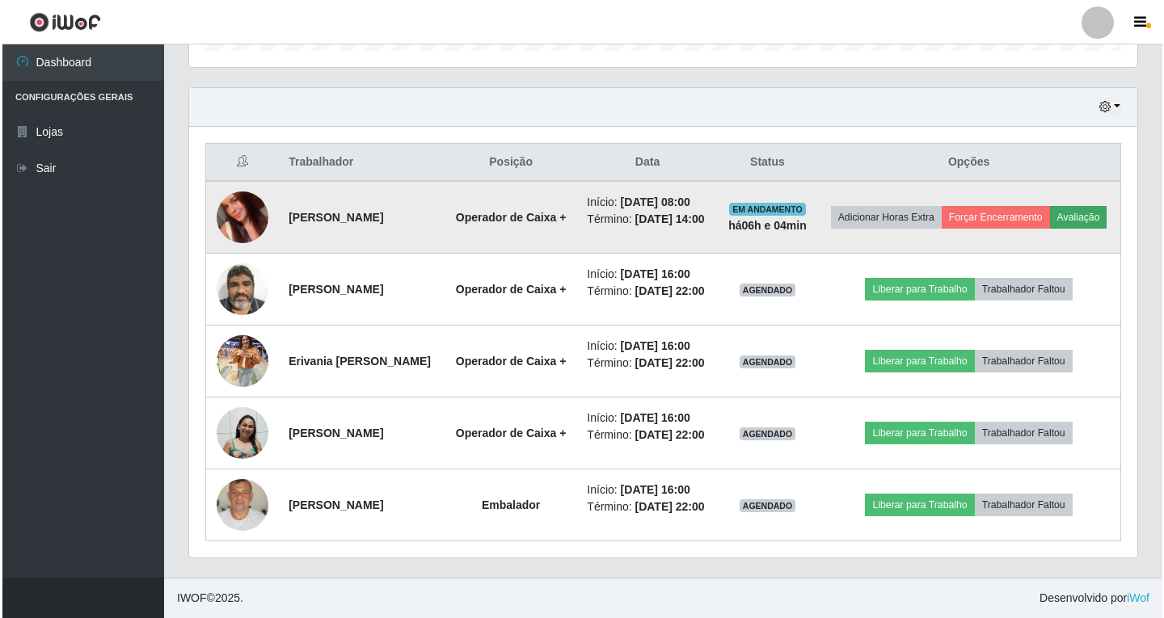
scroll to position [335, 940]
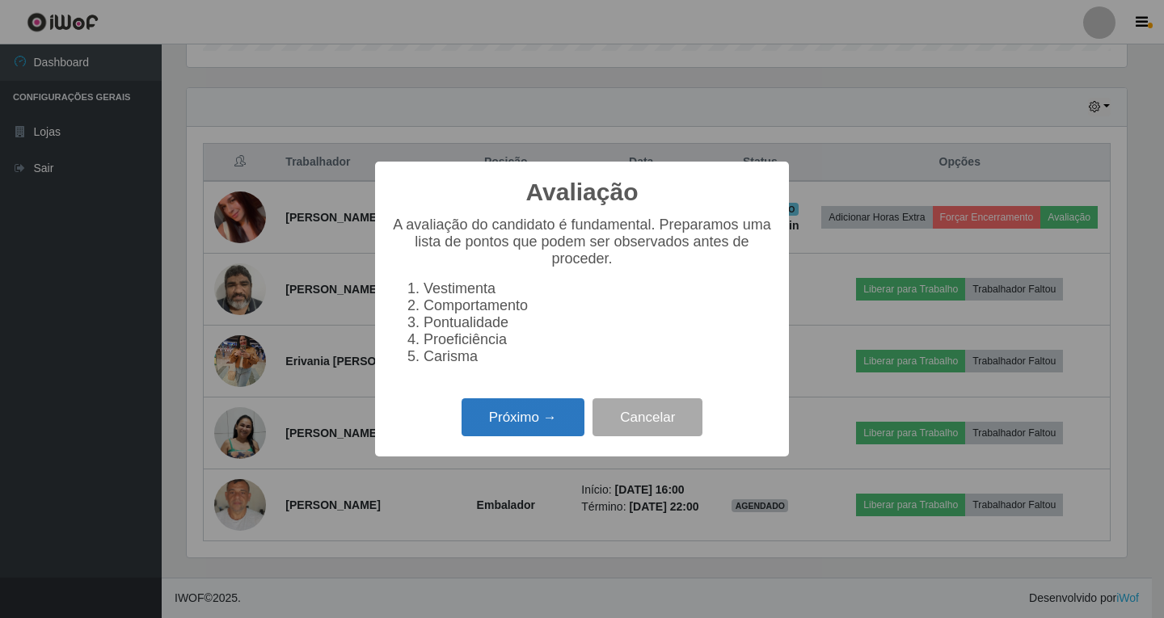
click at [516, 432] on button "Próximo →" at bounding box center [522, 417] width 123 height 38
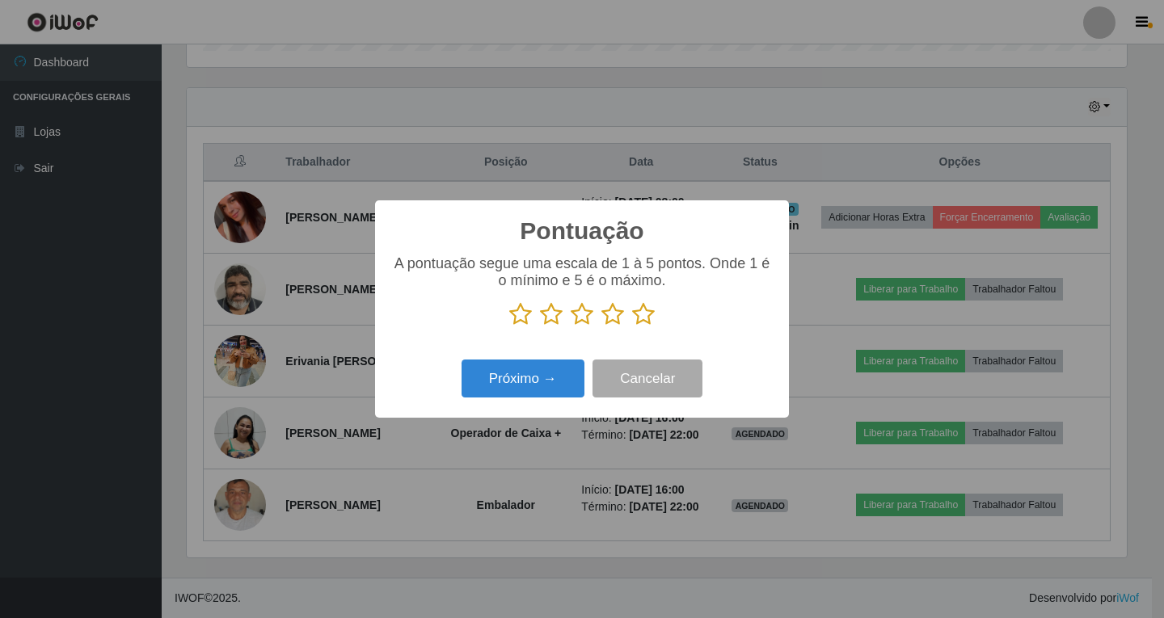
scroll to position [807845, 807240]
click at [608, 314] on icon at bounding box center [612, 314] width 23 height 24
click at [601, 327] on input "radio" at bounding box center [601, 327] width 0 height 0
click at [526, 384] on button "Próximo →" at bounding box center [522, 379] width 123 height 38
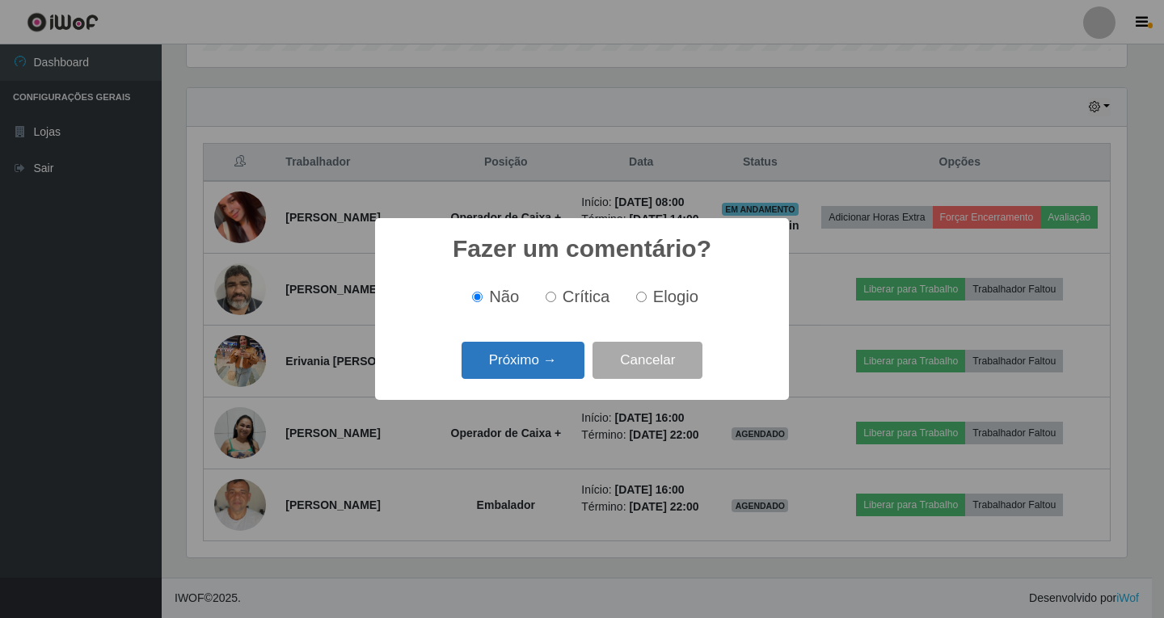
click at [541, 351] on button "Próximo →" at bounding box center [522, 361] width 123 height 38
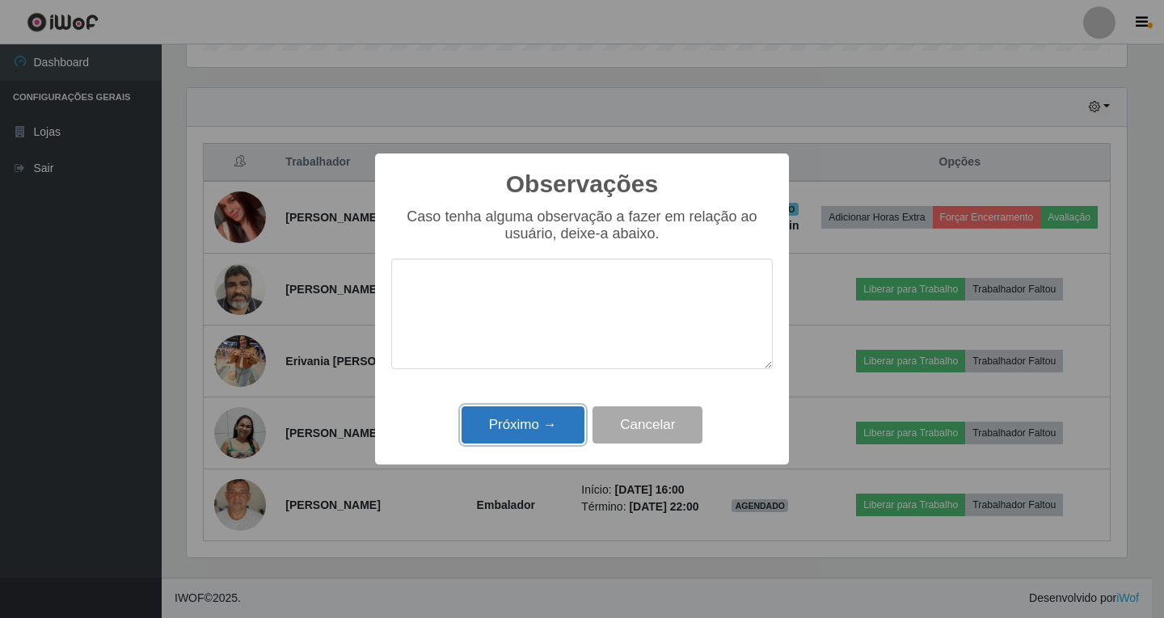
click at [537, 426] on button "Próximo →" at bounding box center [522, 426] width 123 height 38
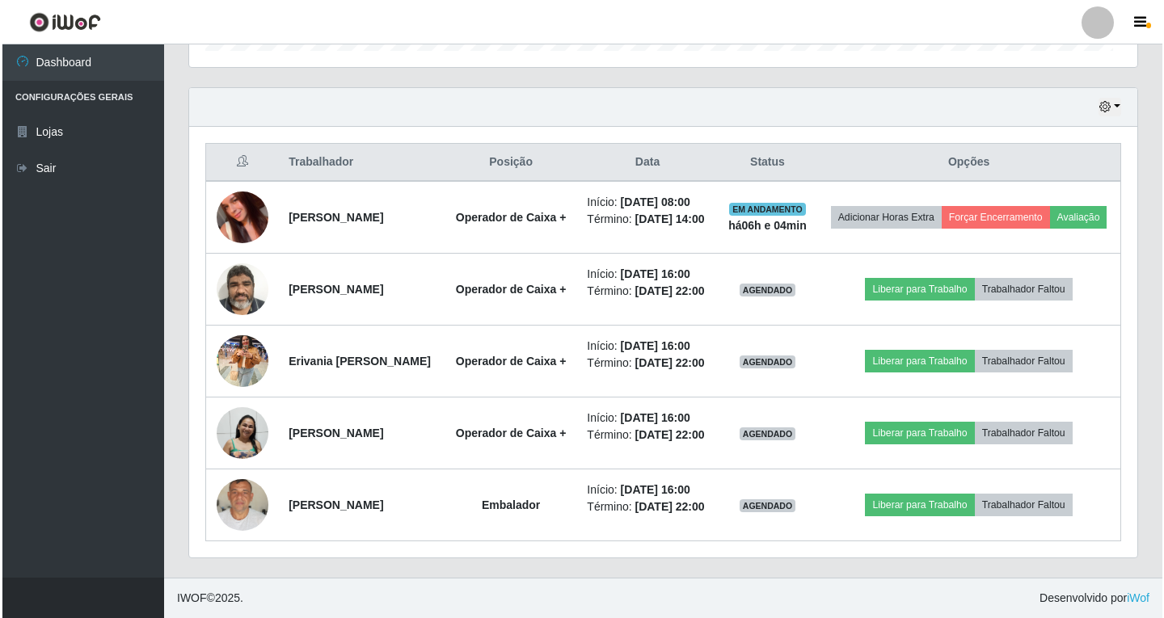
scroll to position [335, 948]
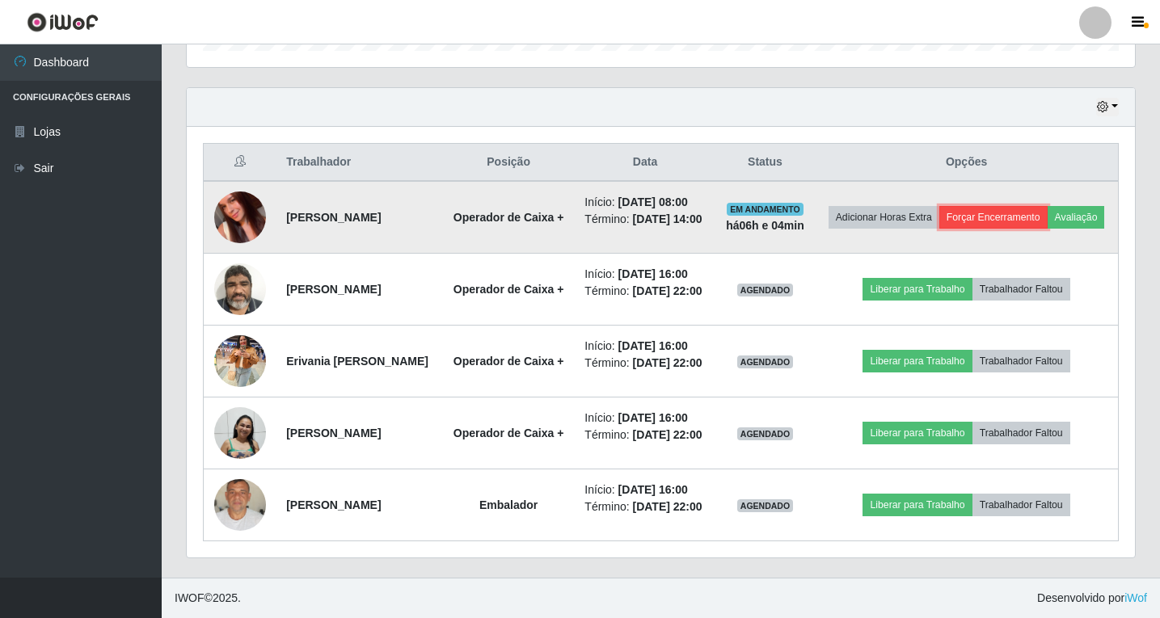
click at [1047, 206] on button "Forçar Encerramento" at bounding box center [993, 217] width 108 height 23
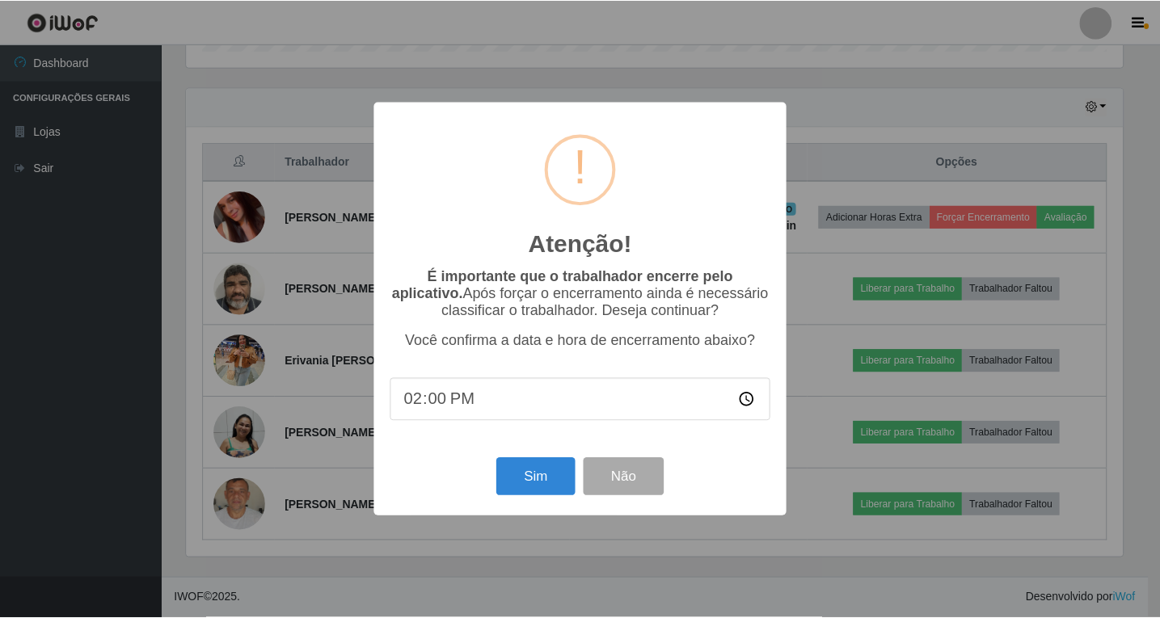
scroll to position [335, 940]
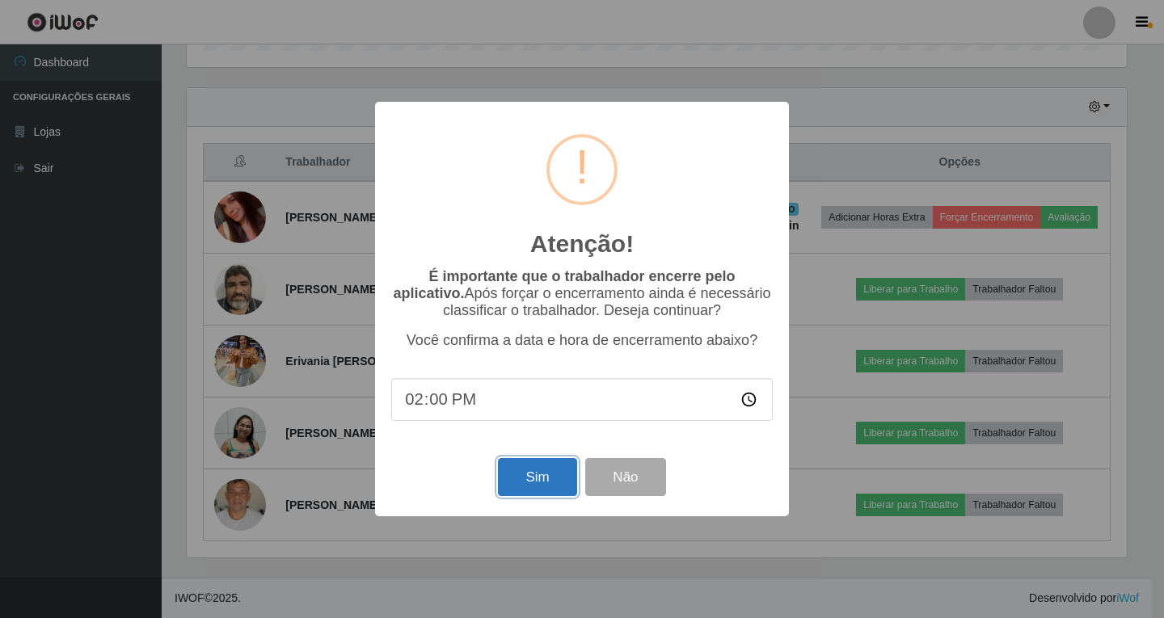
click at [537, 485] on button "Sim" at bounding box center [537, 477] width 78 height 38
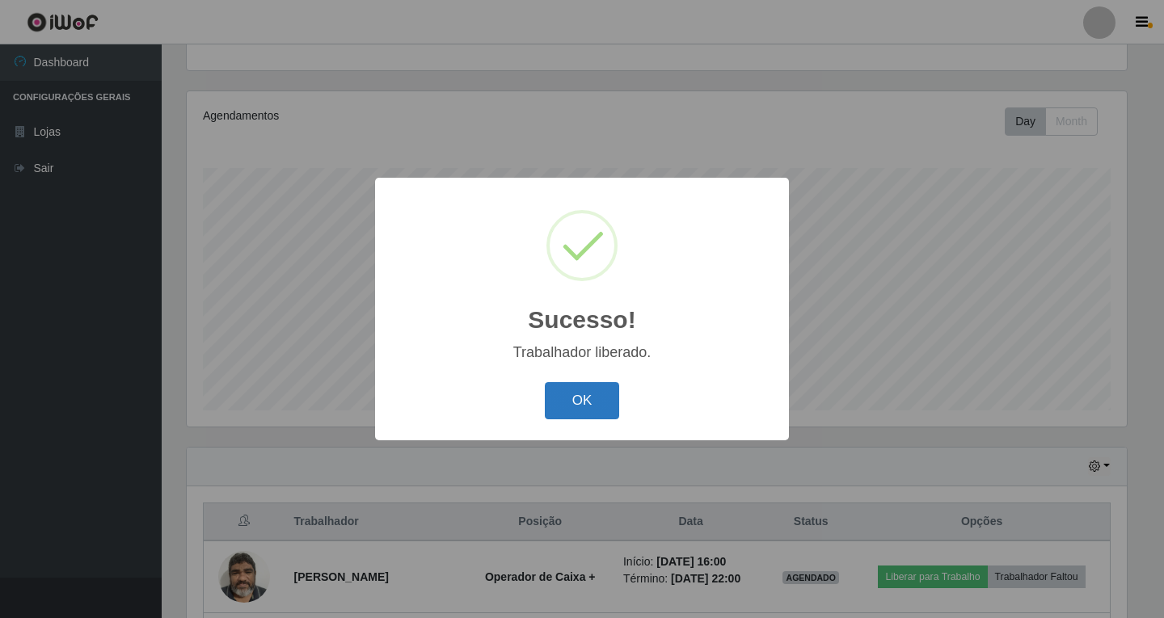
click at [590, 418] on button "OK" at bounding box center [582, 401] width 75 height 38
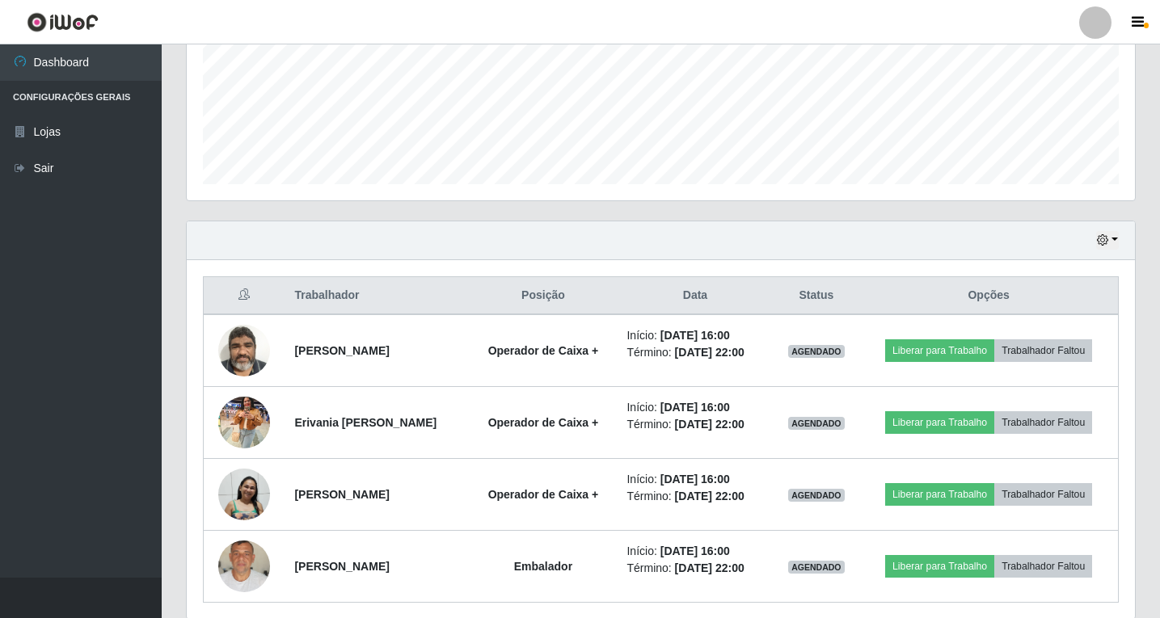
scroll to position [455, 0]
